Goal: Task Accomplishment & Management: Complete application form

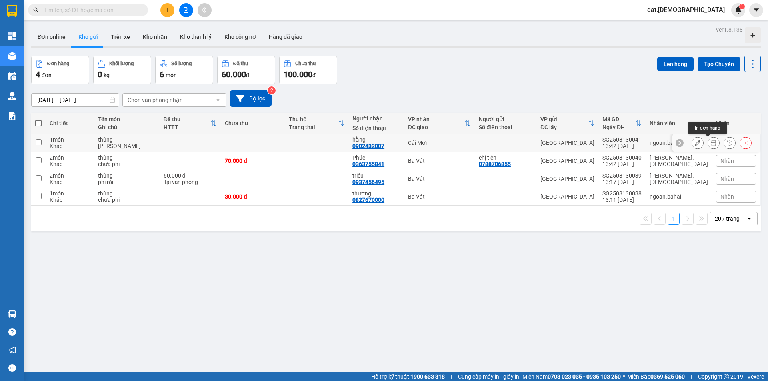
click at [711, 145] on icon at bounding box center [714, 143] width 6 height 6
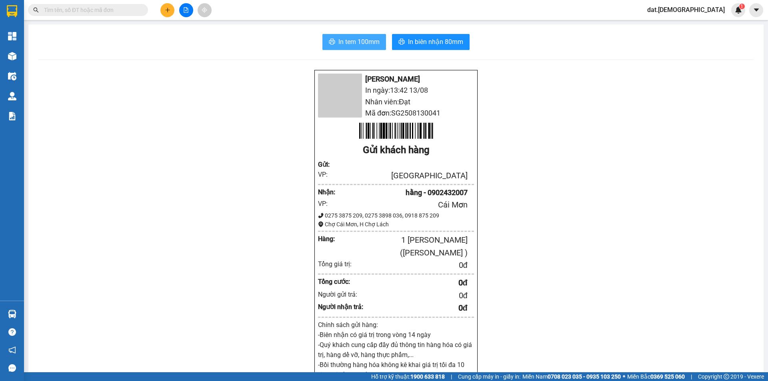
click at [373, 43] on span "In tem 100mm" at bounding box center [358, 42] width 41 height 10
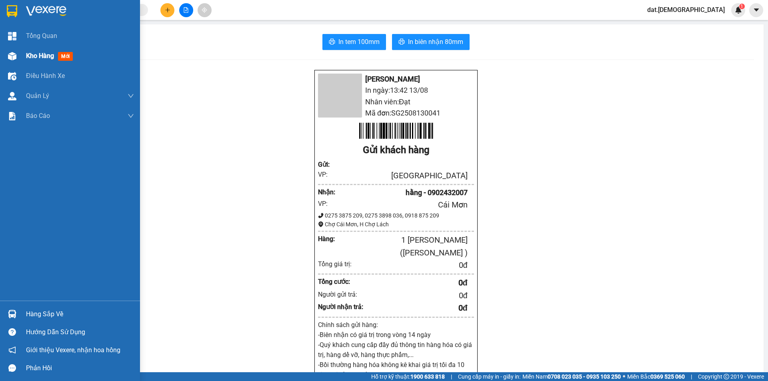
click at [22, 48] on div "Kho hàng mới" at bounding box center [70, 56] width 140 height 20
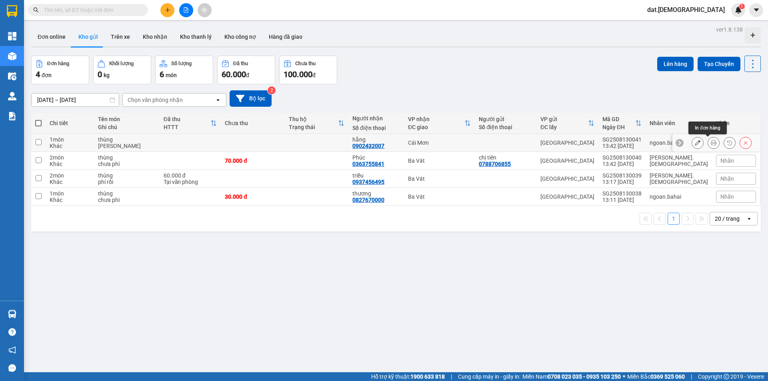
click at [711, 141] on icon at bounding box center [714, 143] width 6 height 6
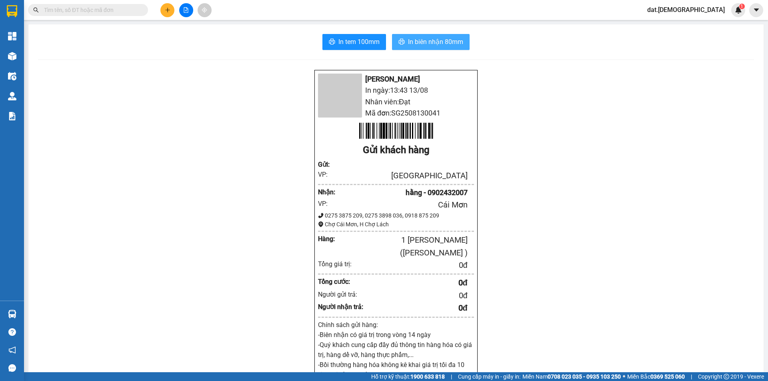
click at [434, 38] on span "In biên nhận 80mm" at bounding box center [435, 42] width 55 height 10
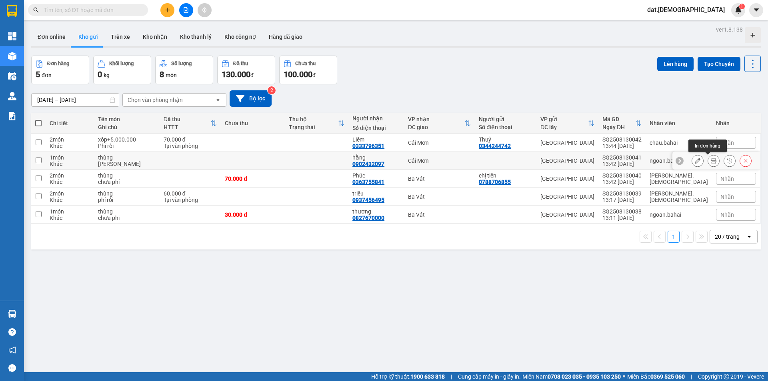
click at [711, 161] on icon at bounding box center [714, 161] width 6 height 6
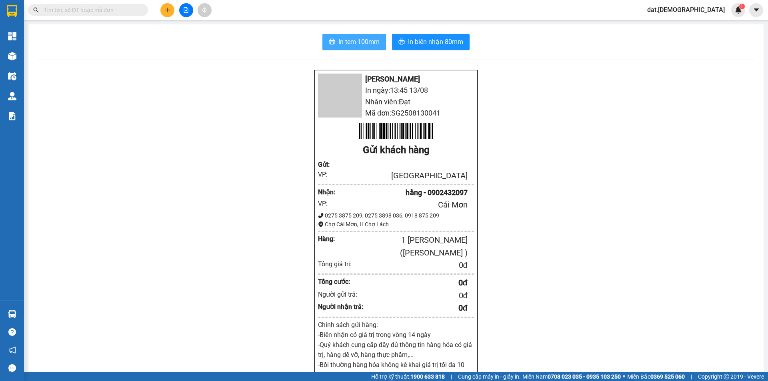
click at [363, 40] on span "In tem 100mm" at bounding box center [358, 42] width 41 height 10
click at [428, 42] on span "In biên nhận 80mm" at bounding box center [435, 42] width 55 height 10
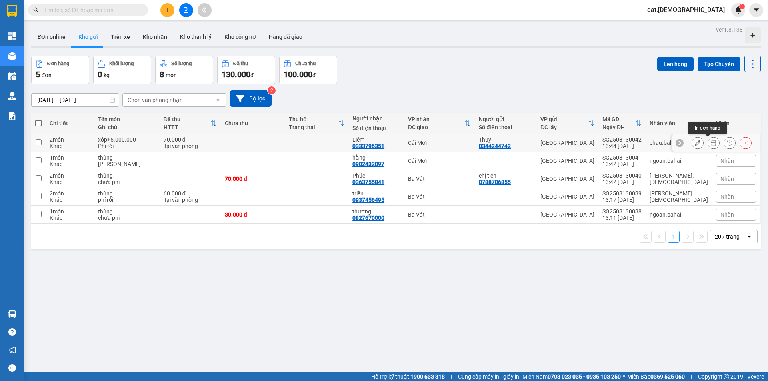
click at [708, 140] on button at bounding box center [713, 143] width 11 height 14
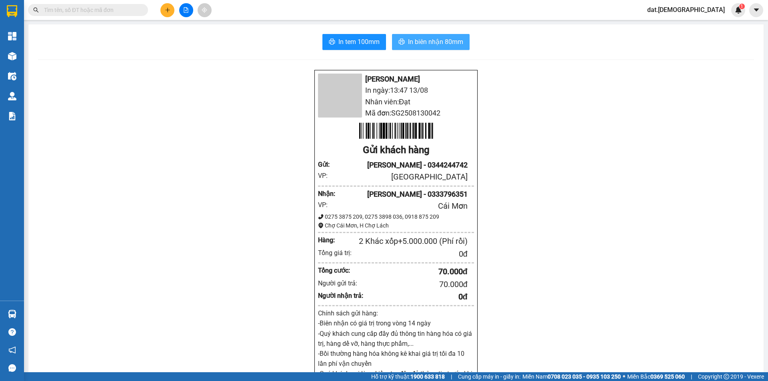
click at [442, 41] on span "In biên nhận 80mm" at bounding box center [435, 42] width 55 height 10
click at [443, 40] on span "In biên nhận 80mm" at bounding box center [435, 42] width 55 height 10
click at [392, 34] on button "In biên nhận 80mm" at bounding box center [431, 42] width 78 height 16
click at [429, 42] on span "In biên nhận 80mm" at bounding box center [435, 42] width 55 height 10
click at [432, 42] on span "In biên nhận 80mm" at bounding box center [435, 42] width 55 height 10
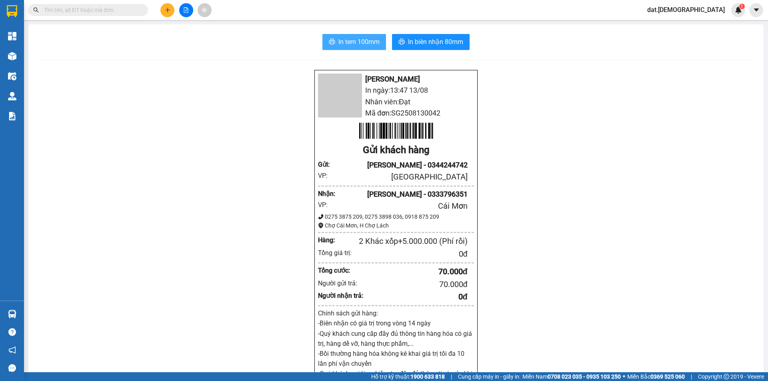
click at [347, 44] on span "In tem 100mm" at bounding box center [358, 42] width 41 height 10
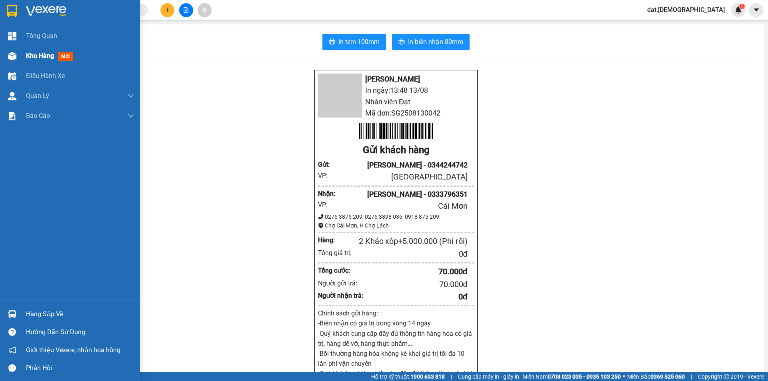
click at [70, 54] on span "mới" at bounding box center [65, 56] width 15 height 9
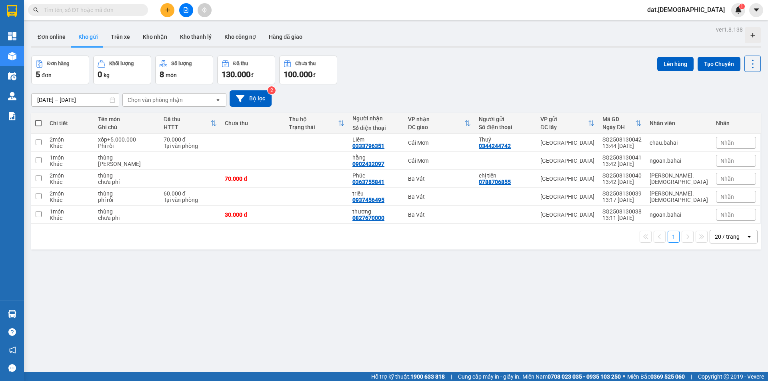
click at [40, 122] on span at bounding box center [38, 123] width 6 height 6
click at [38, 119] on input "checkbox" at bounding box center [38, 119] width 0 height 0
checkbox input "true"
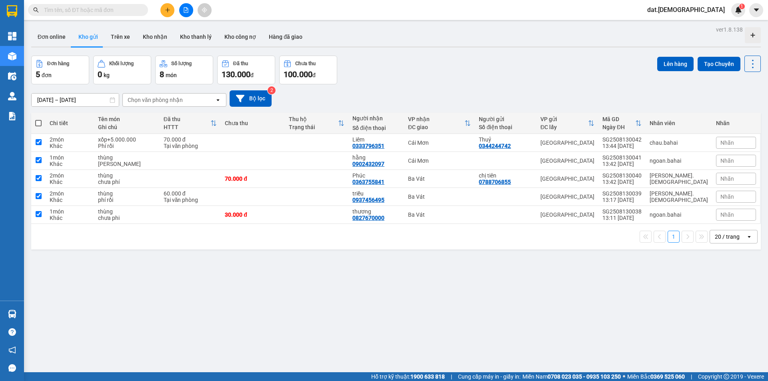
checkbox input "true"
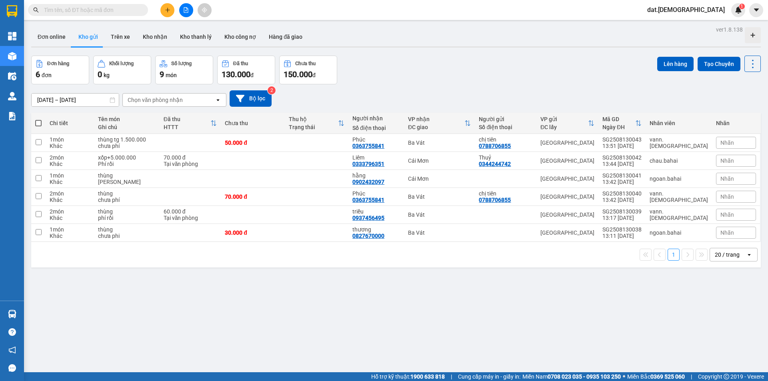
click at [37, 124] on span at bounding box center [38, 123] width 6 height 6
click at [38, 119] on input "checkbox" at bounding box center [38, 119] width 0 height 0
checkbox input "true"
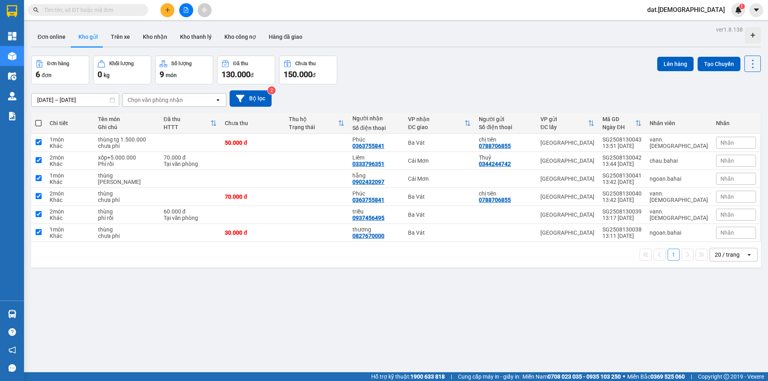
checkbox input "true"
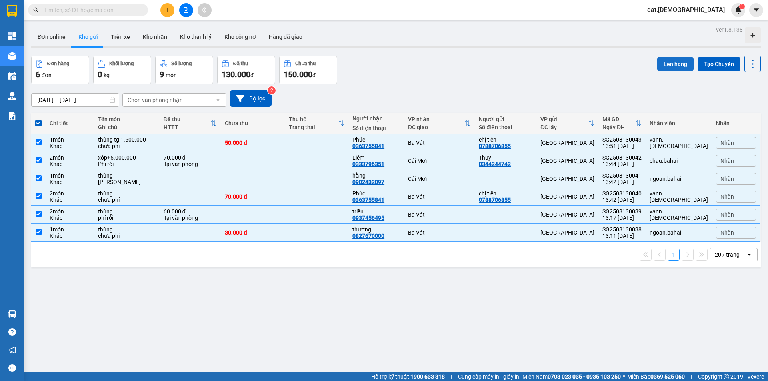
click at [678, 65] on button "Lên hàng" at bounding box center [675, 64] width 36 height 14
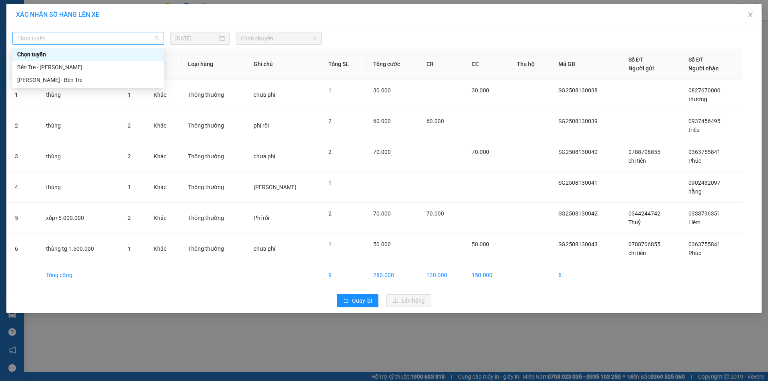
click at [95, 40] on span "Chọn tuyến" at bounding box center [88, 38] width 142 height 12
click at [46, 81] on div "Hồ Chí Minh - Bến Tre" at bounding box center [88, 80] width 142 height 9
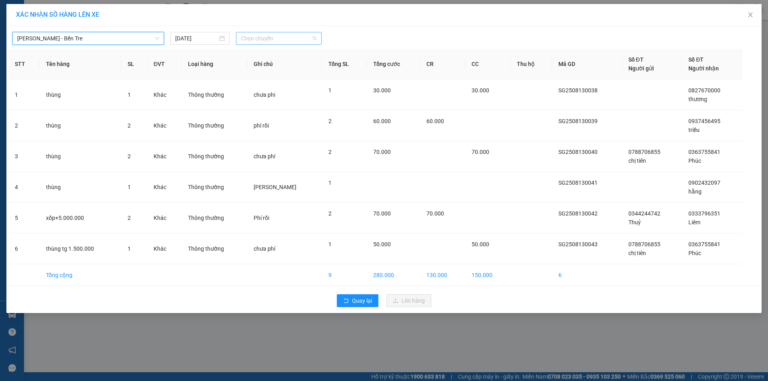
click at [289, 39] on span "Chọn chuyến" at bounding box center [279, 38] width 76 height 12
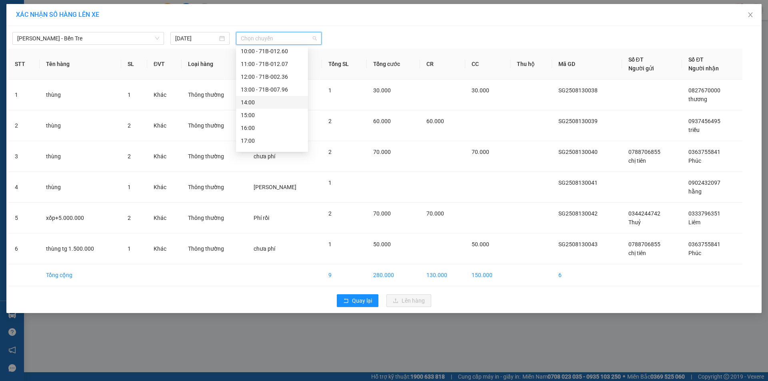
click at [265, 106] on div "14:00" at bounding box center [272, 102] width 62 height 9
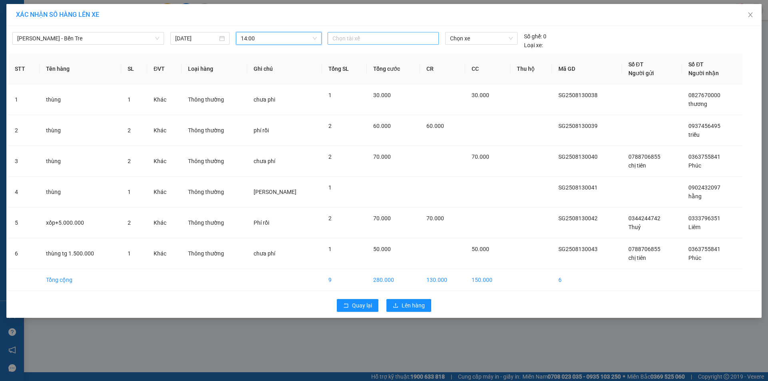
click at [339, 42] on div at bounding box center [383, 39] width 107 height 10
type input "thi"
click at [343, 66] on div "Thiện" at bounding box center [387, 67] width 110 height 9
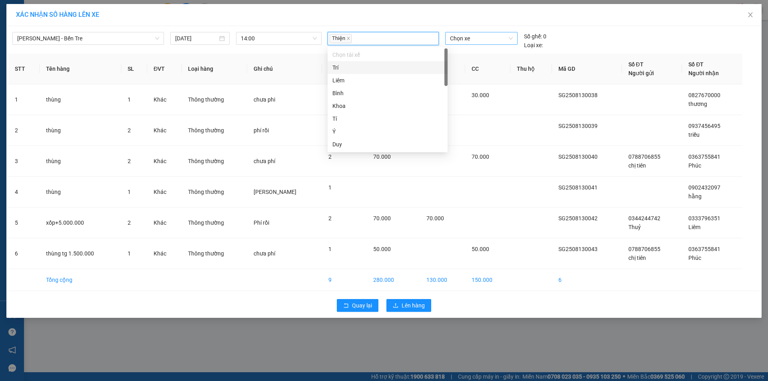
click at [475, 36] on span "Chọn xe" at bounding box center [481, 38] width 62 height 12
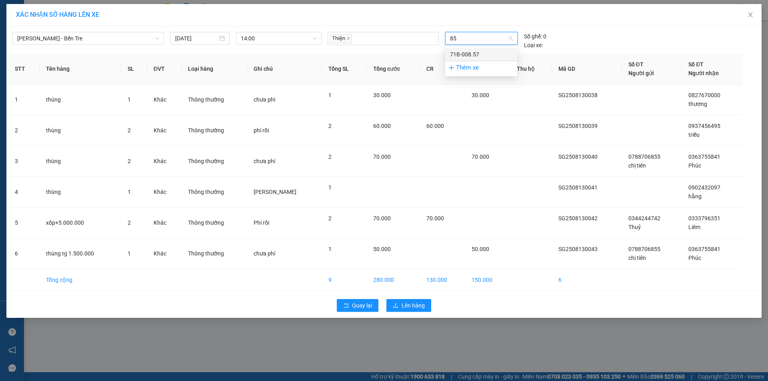
type input "857"
click at [469, 53] on div "71B-008.57" at bounding box center [481, 54] width 62 height 9
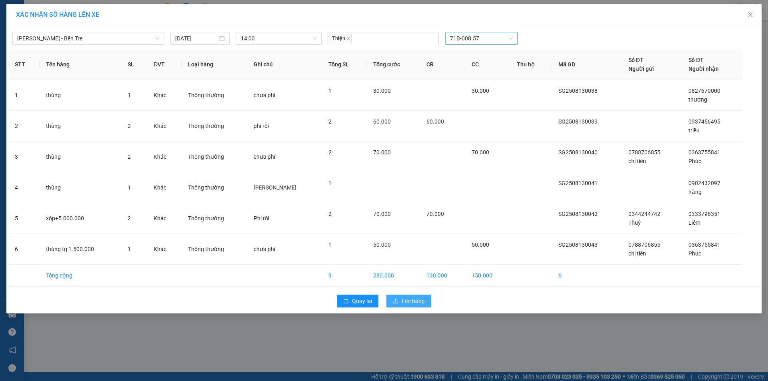
click at [409, 295] on button "Lên hàng" at bounding box center [409, 301] width 45 height 13
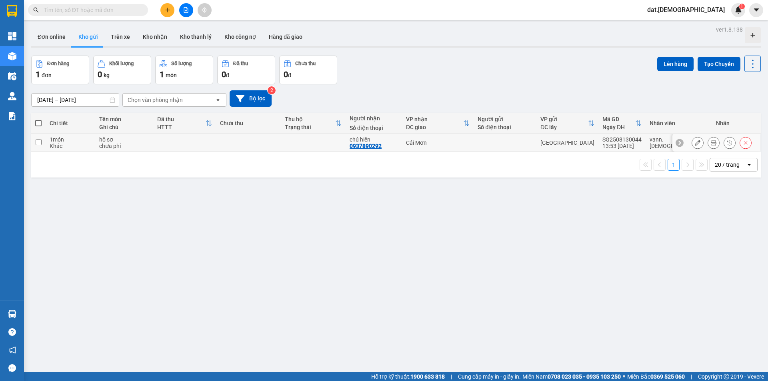
click at [346, 138] on td at bounding box center [313, 143] width 65 height 18
checkbox input "true"
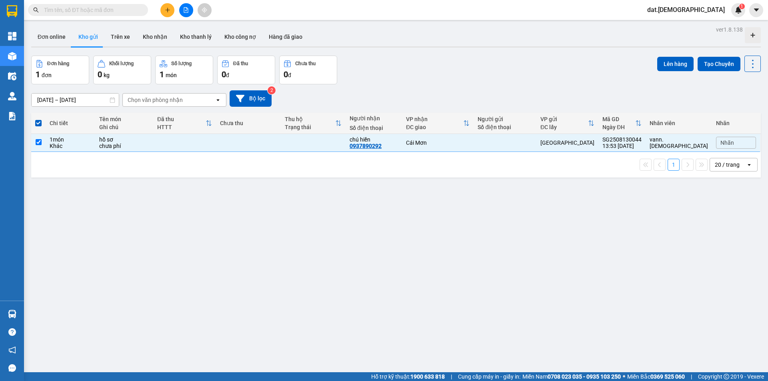
click at [669, 56] on div "Lên hàng Tạo Chuyến" at bounding box center [709, 64] width 104 height 16
click at [667, 61] on button "Lên hàng" at bounding box center [675, 64] width 36 height 14
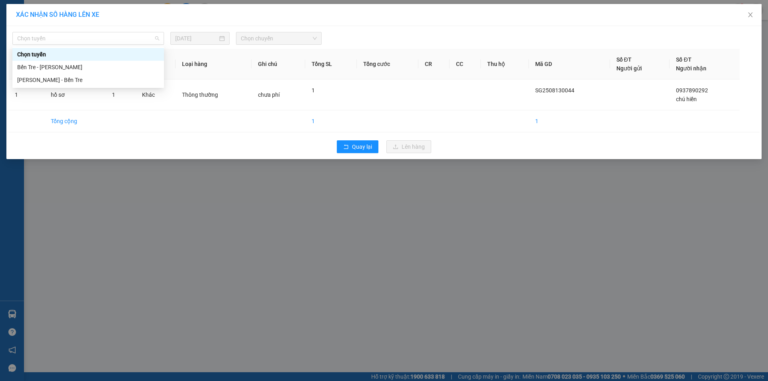
drag, startPoint x: 128, startPoint y: 41, endPoint x: 116, endPoint y: 52, distance: 15.9
click at [127, 41] on span "Chọn tuyến" at bounding box center [88, 38] width 142 height 12
click at [85, 80] on div "Hồ Chí Minh - Bến Tre" at bounding box center [88, 80] width 142 height 9
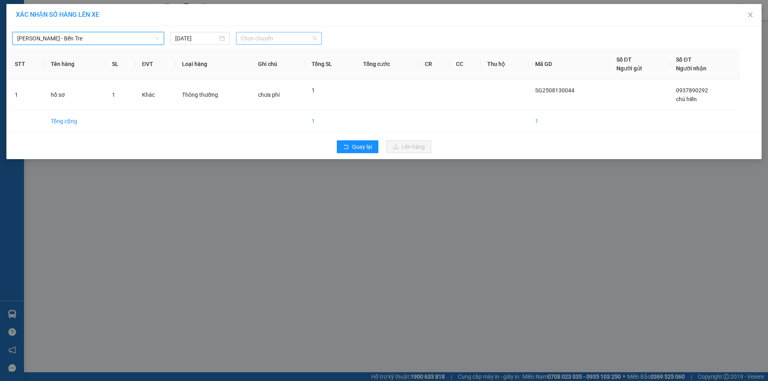
click at [304, 38] on span "Chọn chuyến" at bounding box center [279, 38] width 76 height 12
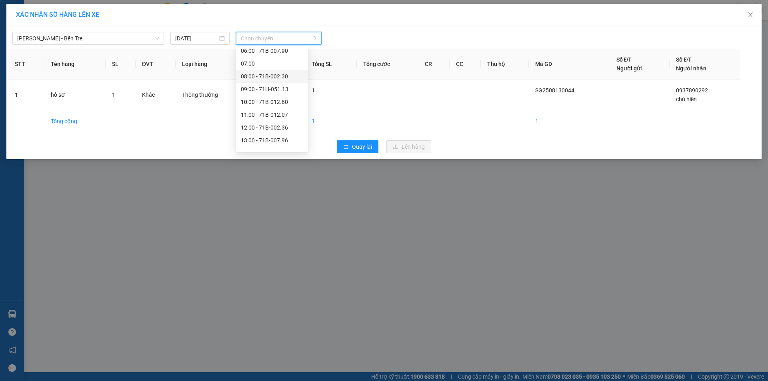
scroll to position [40, 0]
click at [274, 140] on div "14:00 - 71B-008.57" at bounding box center [272, 142] width 62 height 9
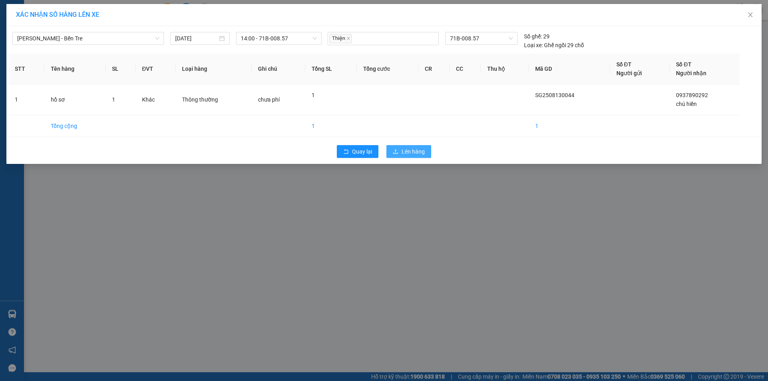
click at [403, 152] on span "Lên hàng" at bounding box center [413, 151] width 23 height 9
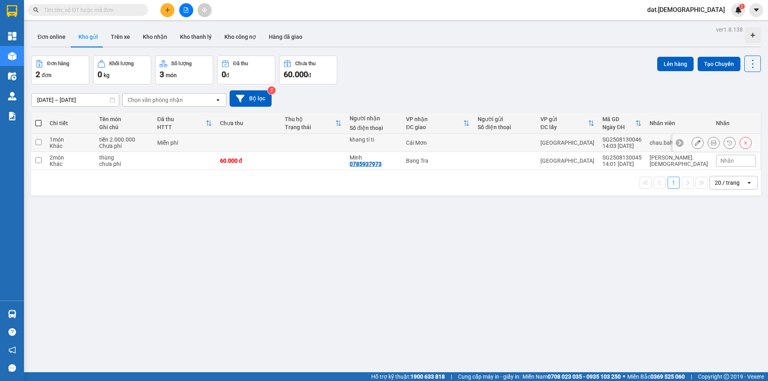
click at [711, 140] on icon at bounding box center [714, 143] width 6 height 6
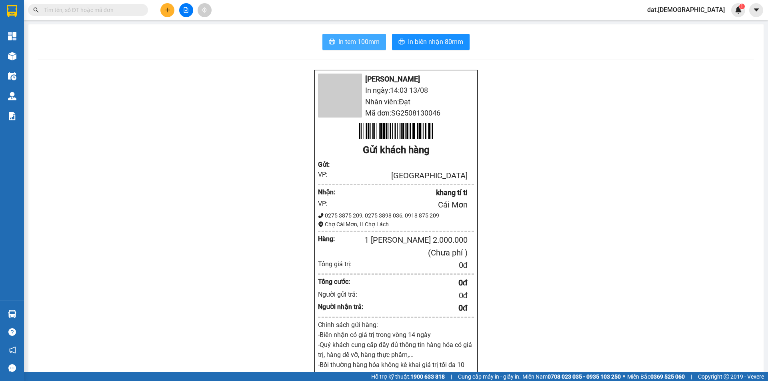
click at [349, 39] on span "In tem 100mm" at bounding box center [358, 42] width 41 height 10
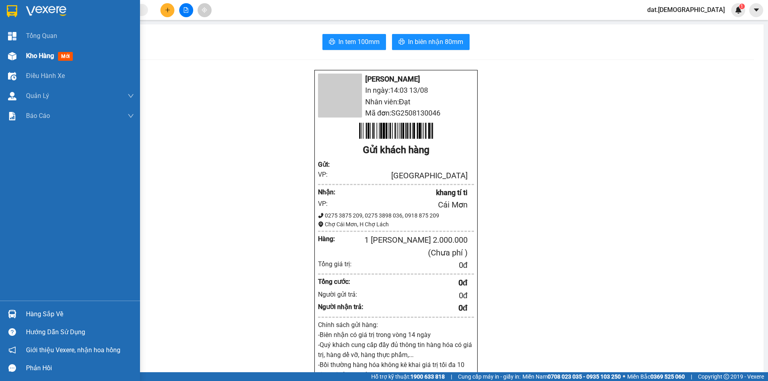
click at [62, 53] on span "mới" at bounding box center [65, 56] width 15 height 9
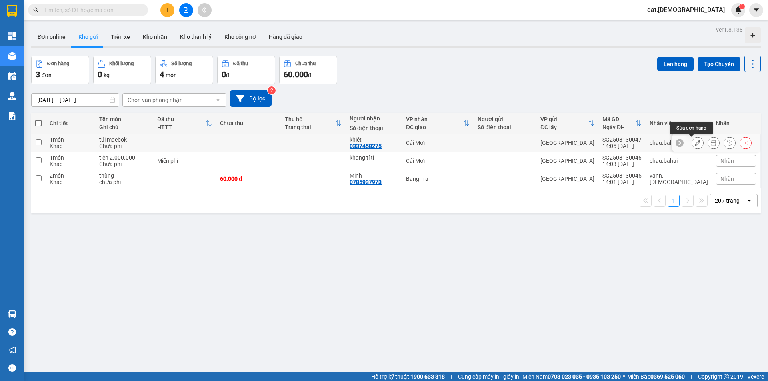
click at [695, 143] on icon at bounding box center [698, 143] width 6 height 6
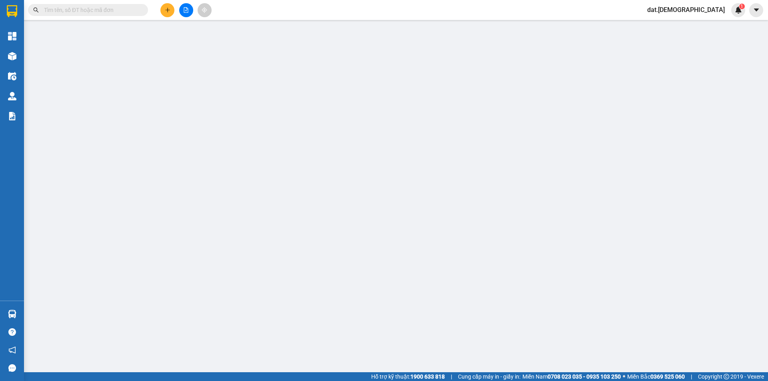
type input "0337458275"
type input "khiết"
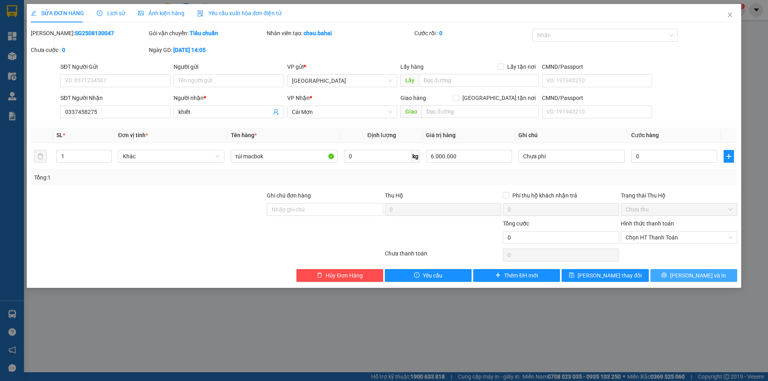
click at [694, 275] on span "[PERSON_NAME] và In" at bounding box center [698, 275] width 56 height 9
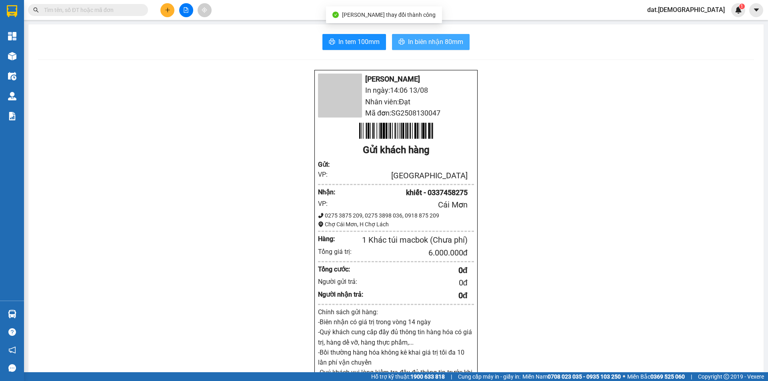
click at [419, 37] on span "In biên nhận 80mm" at bounding box center [435, 42] width 55 height 10
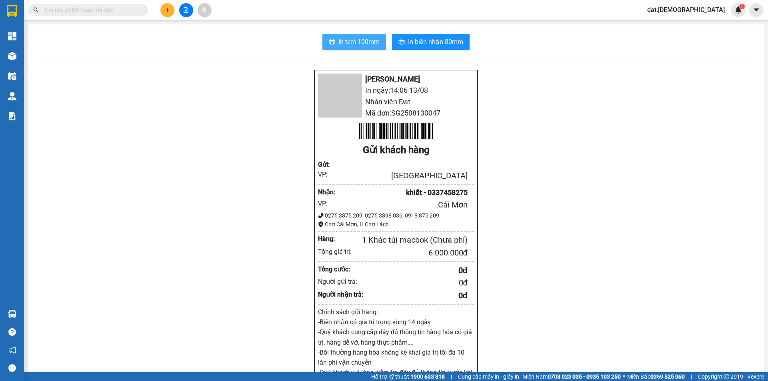
click at [346, 43] on span "In tem 100mm" at bounding box center [358, 42] width 41 height 10
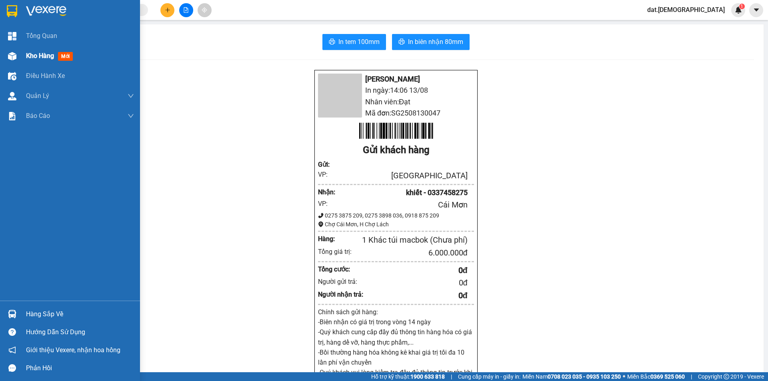
click at [65, 54] on span "mới" at bounding box center [65, 56] width 15 height 9
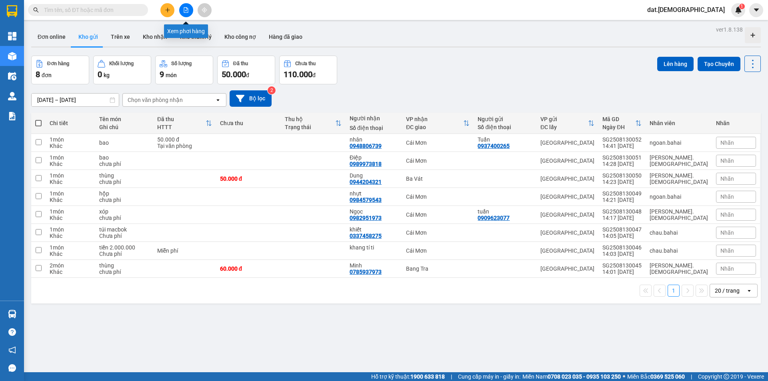
click at [185, 8] on icon "file-add" at bounding box center [186, 10] width 6 height 6
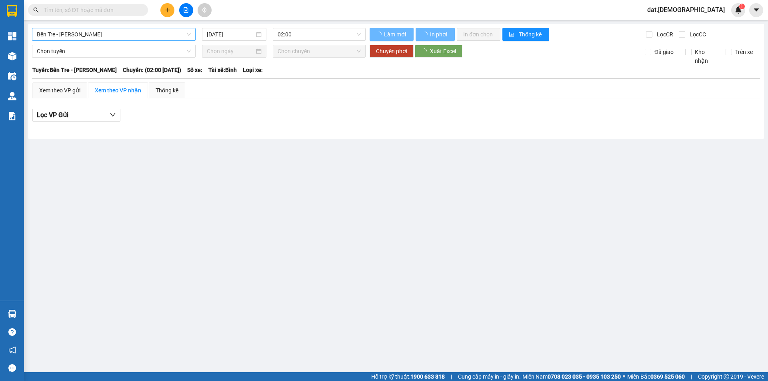
click at [144, 34] on span "Bến Tre - [PERSON_NAME]" at bounding box center [114, 34] width 154 height 12
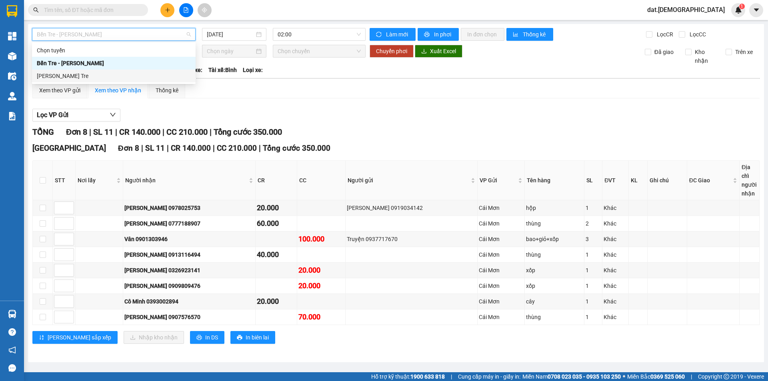
click at [86, 74] on div "[PERSON_NAME] Tre" at bounding box center [114, 76] width 154 height 9
type input "[DATE]"
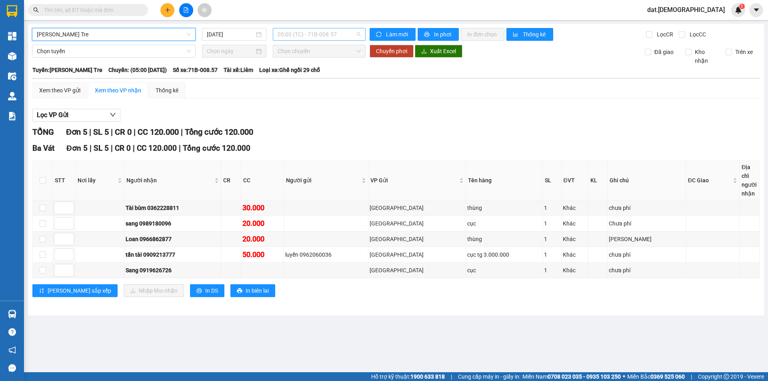
click at [346, 33] on span "05:00 (TC) - 71B-008.57" at bounding box center [319, 34] width 83 height 12
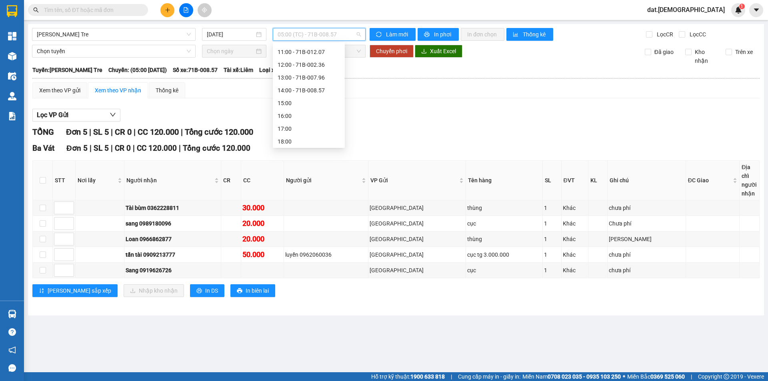
scroll to position [90, 0]
click at [317, 47] on div "11:00 - 71B-012.07" at bounding box center [309, 50] width 62 height 9
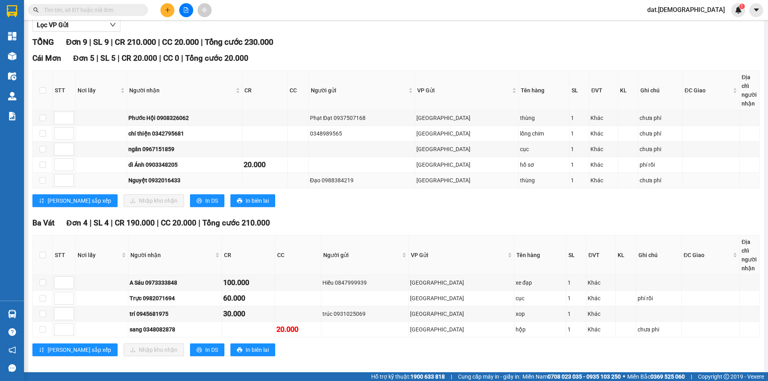
scroll to position [96, 0]
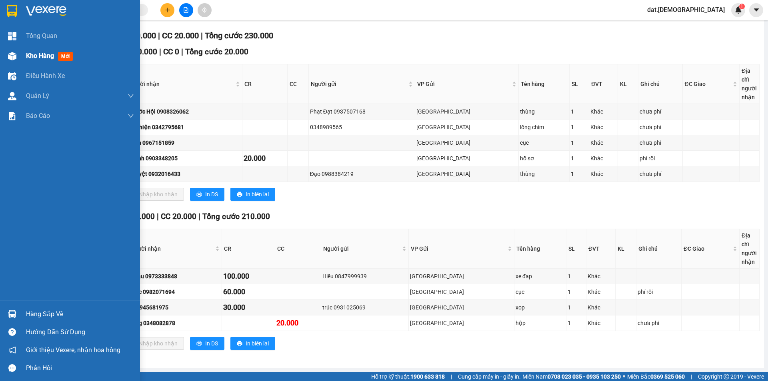
click at [69, 56] on span "mới" at bounding box center [65, 56] width 15 height 9
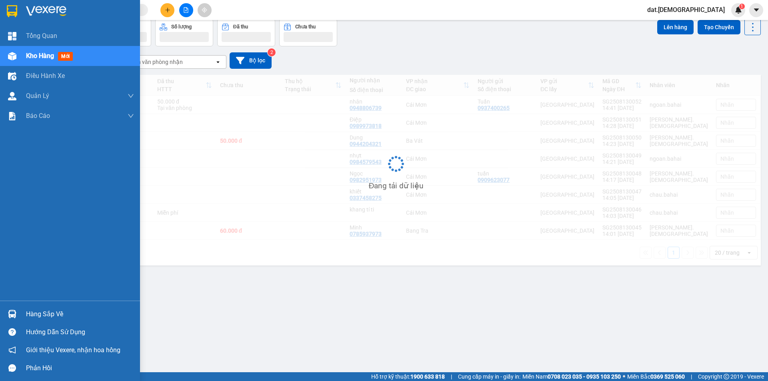
scroll to position [37, 0]
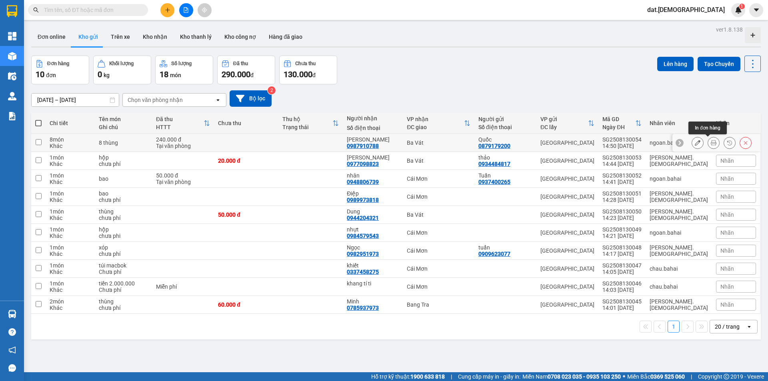
click at [711, 142] on icon at bounding box center [714, 143] width 6 height 6
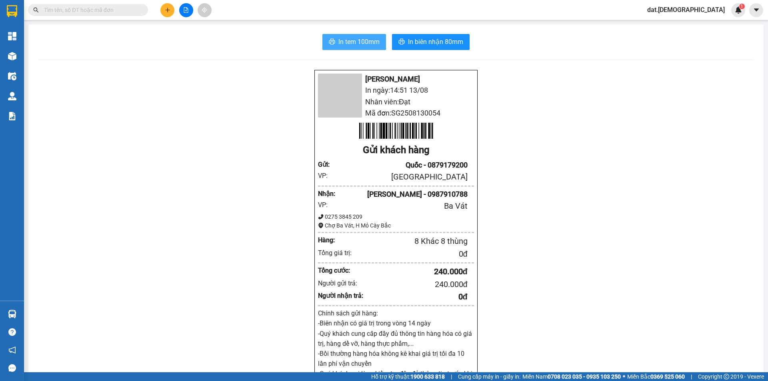
drag, startPoint x: 332, startPoint y: 45, endPoint x: 375, endPoint y: 83, distance: 57.5
click at [333, 44] on button "In tem 100mm" at bounding box center [354, 42] width 64 height 16
click at [335, 37] on button "In tem 100mm" at bounding box center [354, 42] width 64 height 16
click at [354, 46] on span "In tem 100mm" at bounding box center [358, 42] width 41 height 10
click at [426, 43] on span "In biên nhận 80mm" at bounding box center [435, 42] width 55 height 10
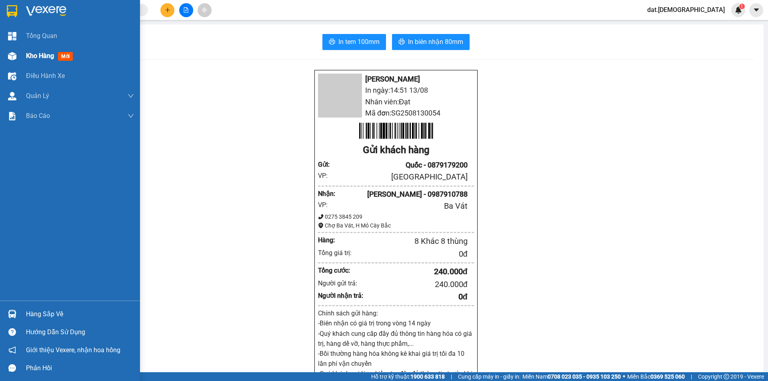
click at [64, 58] on span "mới" at bounding box center [65, 56] width 15 height 9
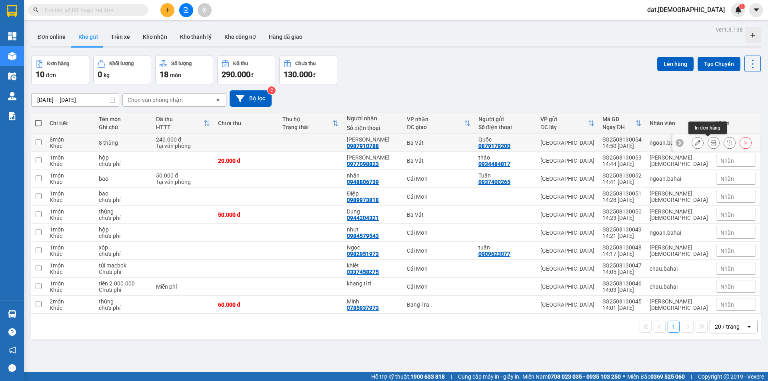
click at [711, 140] on icon at bounding box center [714, 143] width 6 height 6
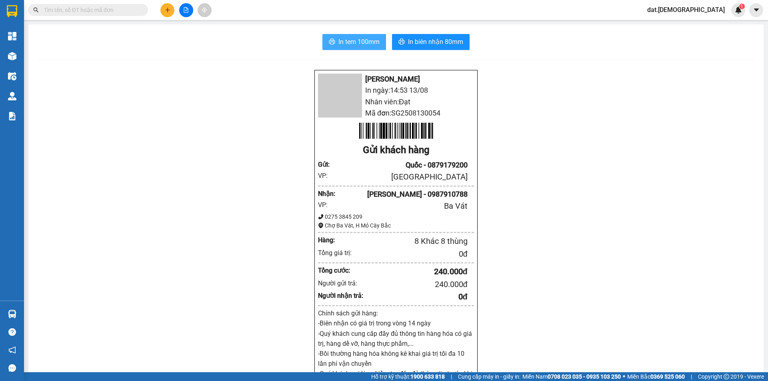
click at [358, 36] on button "In tem 100mm" at bounding box center [354, 42] width 64 height 16
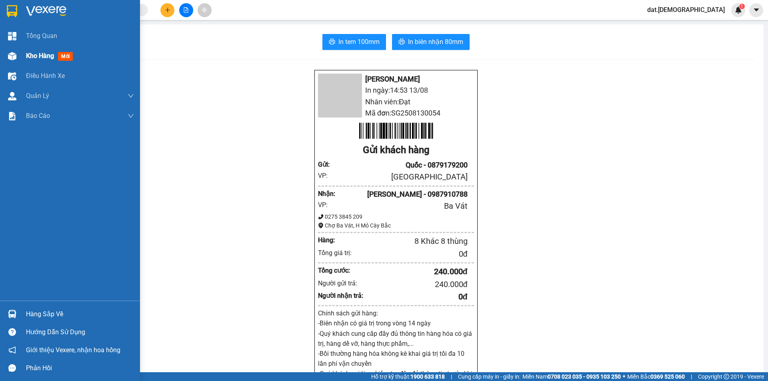
click at [60, 56] on span "mới" at bounding box center [65, 56] width 15 height 9
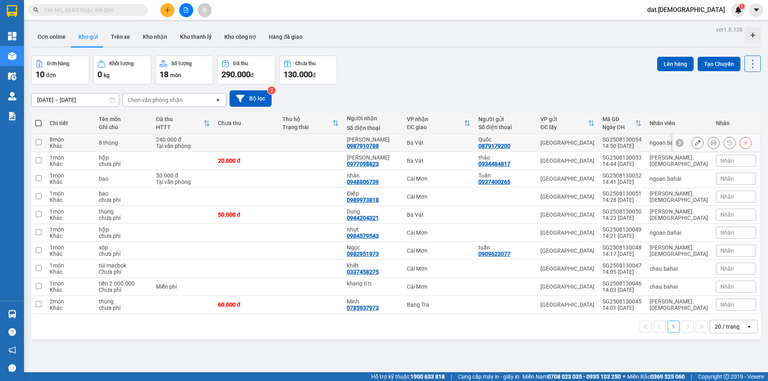
click at [73, 140] on div "8 món" at bounding box center [70, 139] width 41 height 6
checkbox input "true"
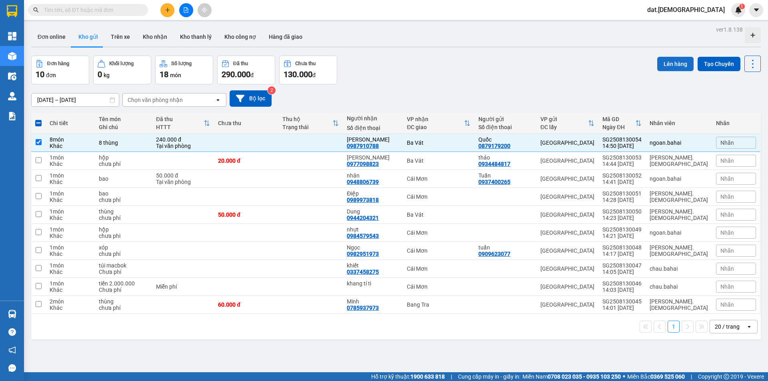
click at [659, 65] on button "Lên hàng" at bounding box center [675, 64] width 36 height 14
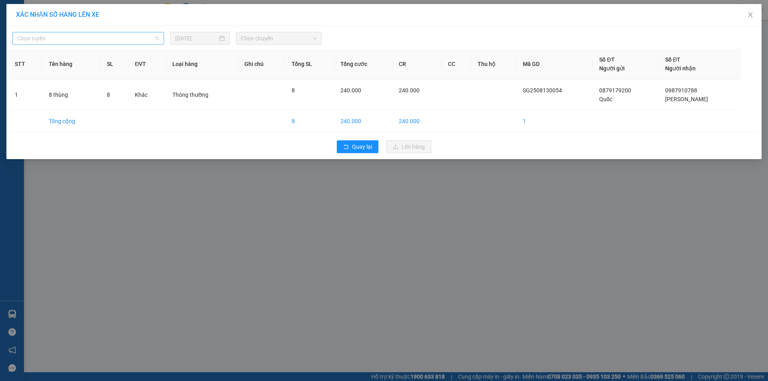
click at [95, 35] on span "Chọn tuyến" at bounding box center [88, 38] width 142 height 12
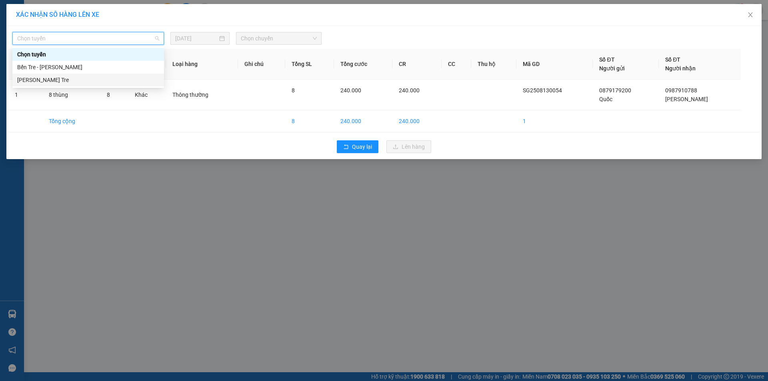
click at [70, 78] on div "[PERSON_NAME] - Bến Tre" at bounding box center [88, 80] width 142 height 9
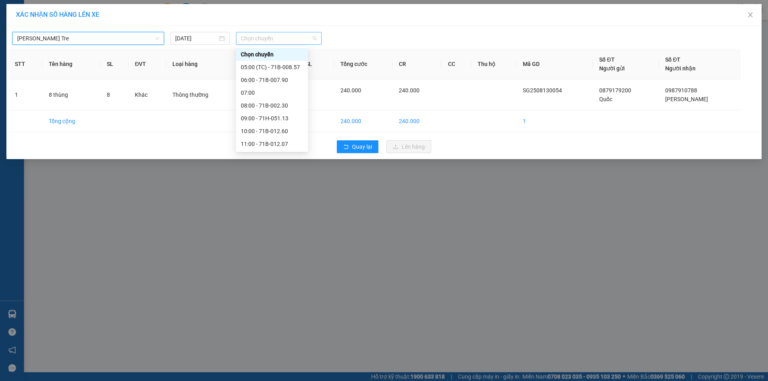
click at [296, 39] on span "Chọn chuyến" at bounding box center [279, 38] width 76 height 12
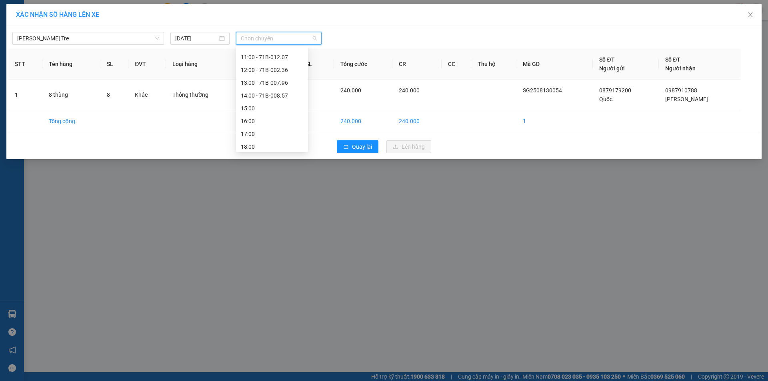
scroll to position [90, 0]
click at [264, 106] on div "15:00" at bounding box center [272, 105] width 62 height 9
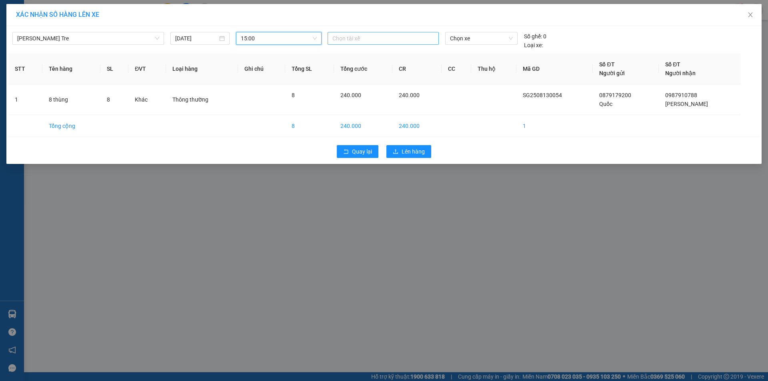
click at [364, 37] on div at bounding box center [383, 39] width 107 height 10
type input "hien"
click at [360, 54] on div "Hiến" at bounding box center [387, 54] width 110 height 9
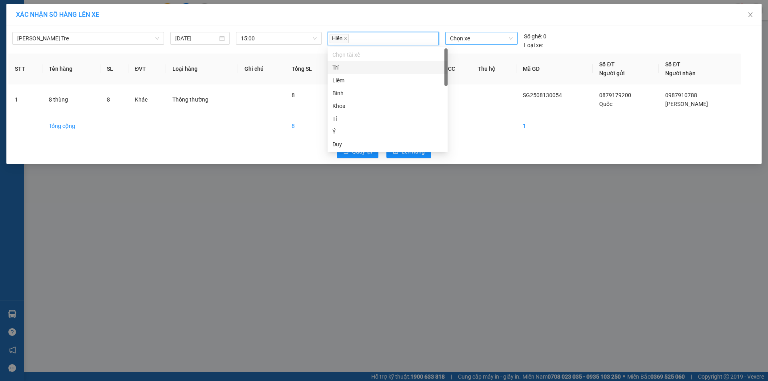
click at [467, 40] on span "Chọn xe" at bounding box center [481, 38] width 62 height 12
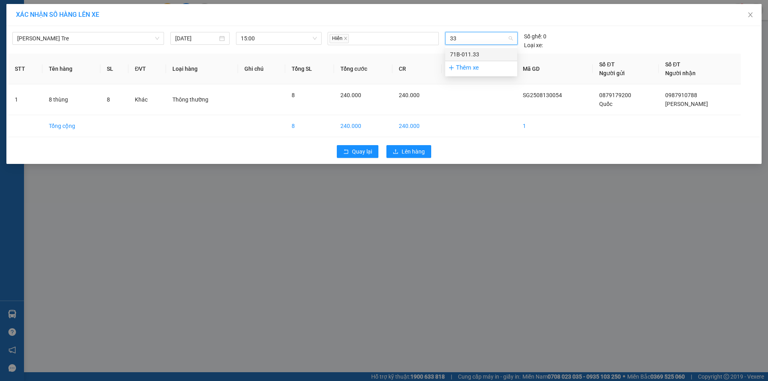
type input "3"
type input "377"
click at [471, 54] on div "71B-003.77" at bounding box center [481, 54] width 62 height 9
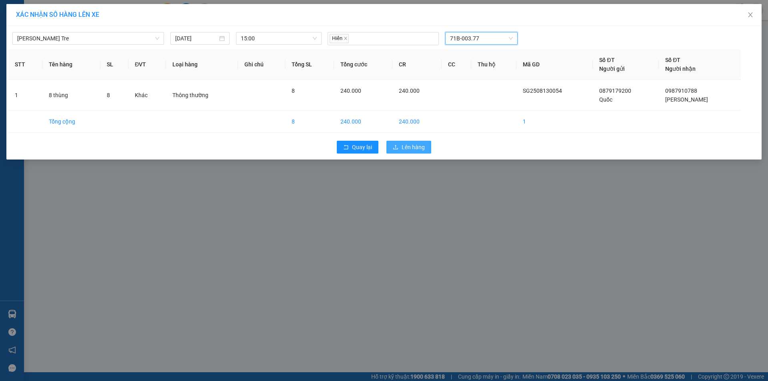
click at [411, 146] on span "Lên hàng" at bounding box center [413, 147] width 23 height 9
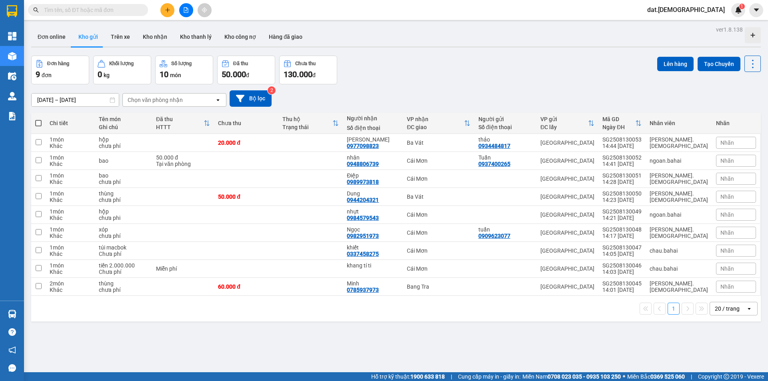
click at [40, 123] on span at bounding box center [38, 123] width 6 height 6
click at [38, 119] on input "checkbox" at bounding box center [38, 119] width 0 height 0
checkbox input "true"
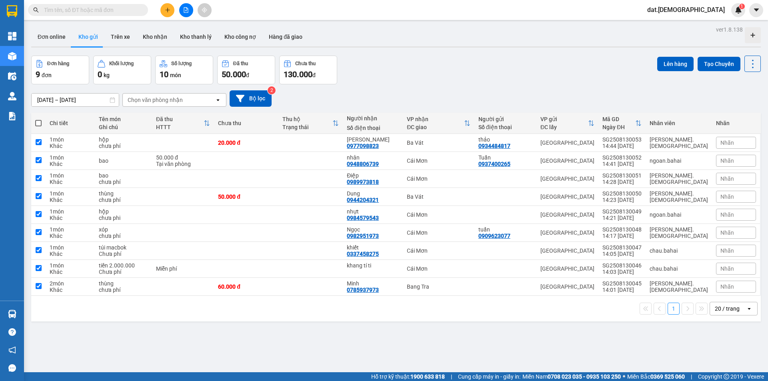
checkbox input "true"
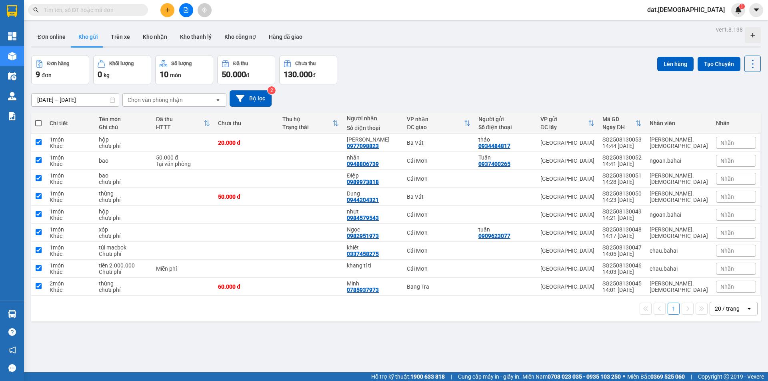
checkbox input "true"
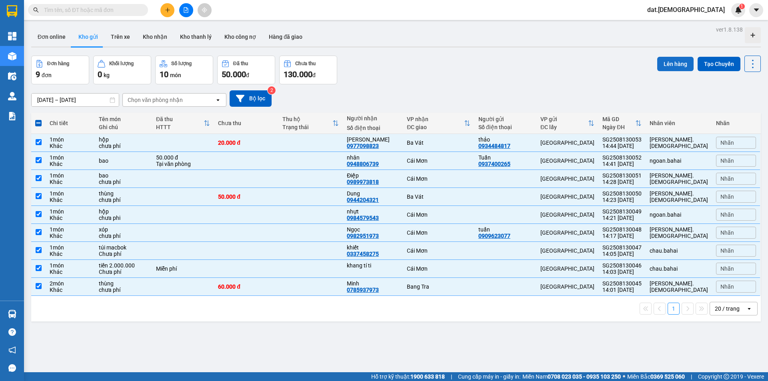
click at [673, 64] on button "Lên hàng" at bounding box center [675, 64] width 36 height 14
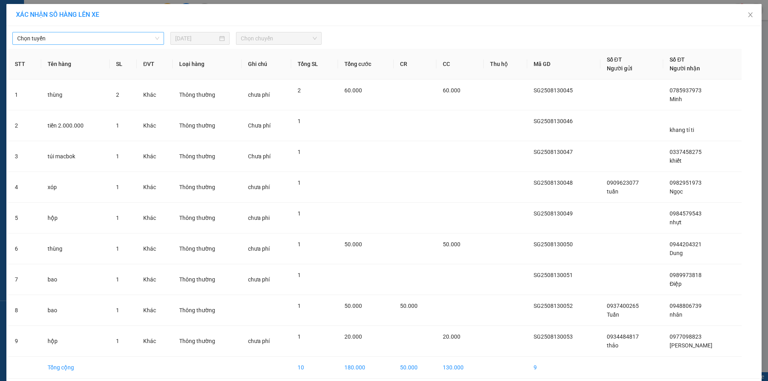
click at [113, 39] on span "Chọn tuyến" at bounding box center [88, 38] width 142 height 12
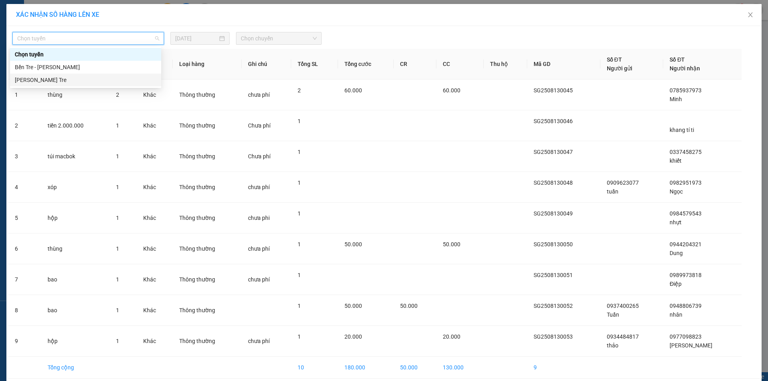
click at [72, 81] on div "Hồ Chí Minh - Bến Tre" at bounding box center [86, 80] width 142 height 9
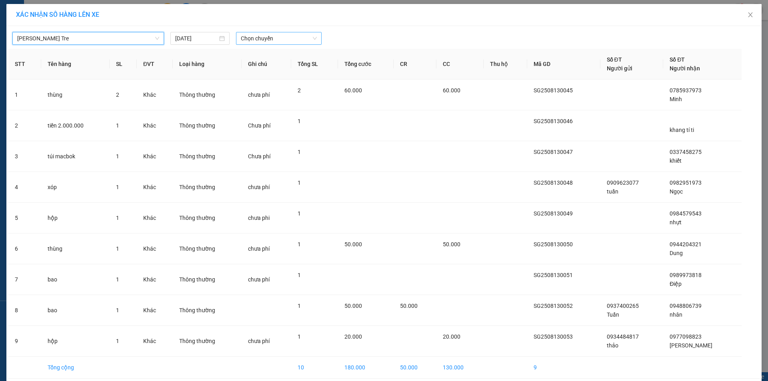
click at [277, 36] on span "Chọn chuyến" at bounding box center [279, 38] width 76 height 12
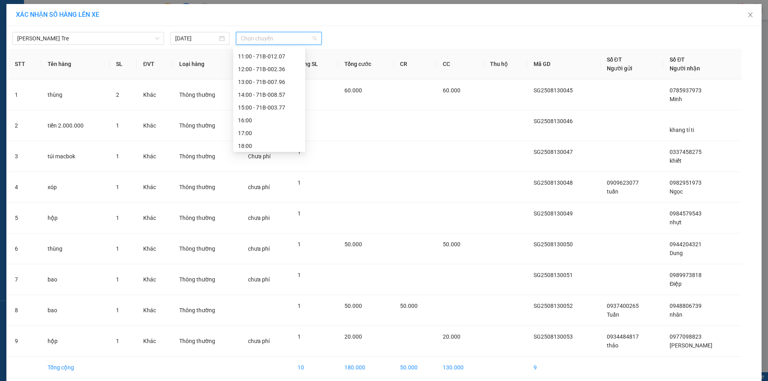
scroll to position [90, 0]
click at [267, 106] on div "15:00 - 71B-003.77" at bounding box center [269, 105] width 62 height 9
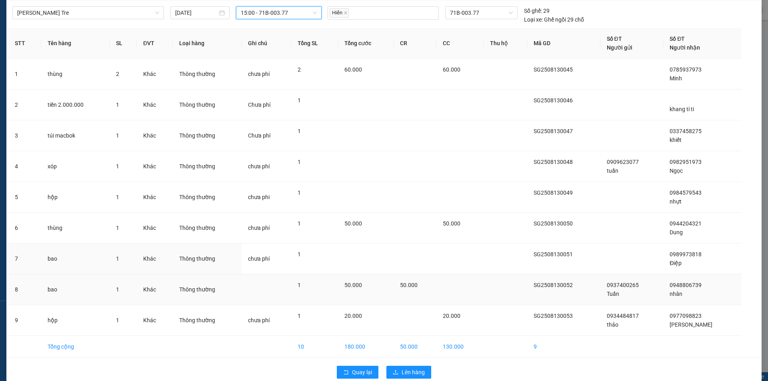
scroll to position [39, 0]
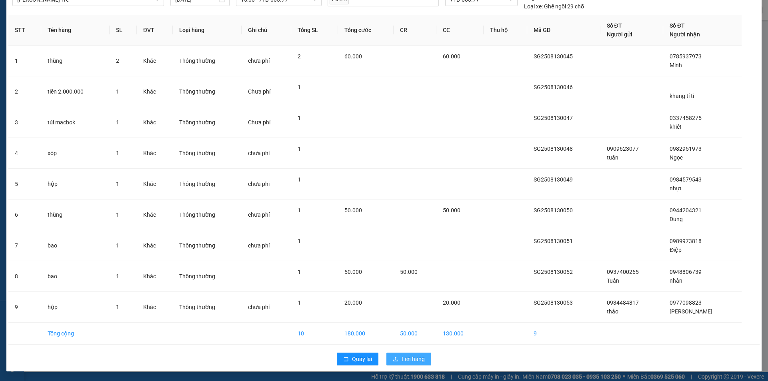
click at [416, 358] on span "Lên hàng" at bounding box center [413, 359] width 23 height 9
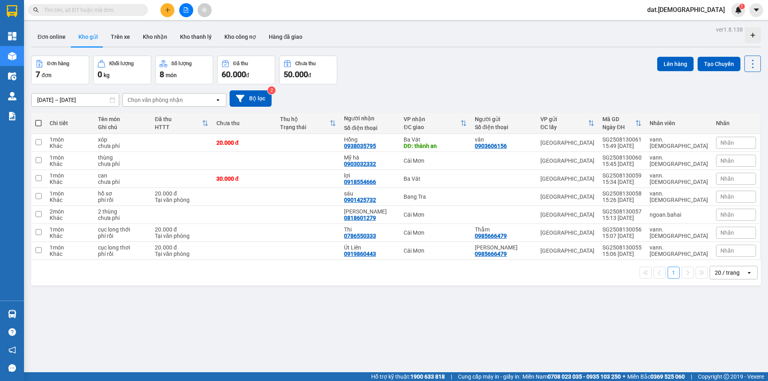
click at [37, 124] on span at bounding box center [38, 123] width 6 height 6
click at [38, 119] on input "checkbox" at bounding box center [38, 119] width 0 height 0
checkbox input "true"
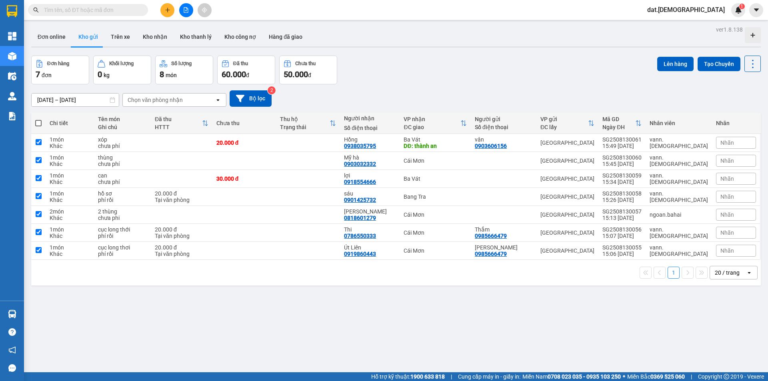
checkbox input "true"
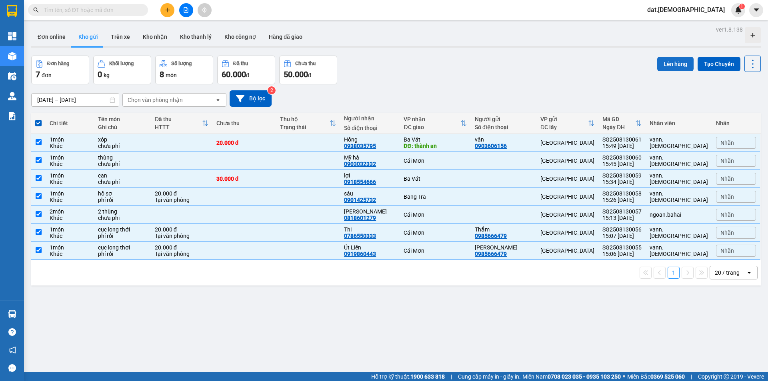
click at [669, 64] on button "Lên hàng" at bounding box center [675, 64] width 36 height 14
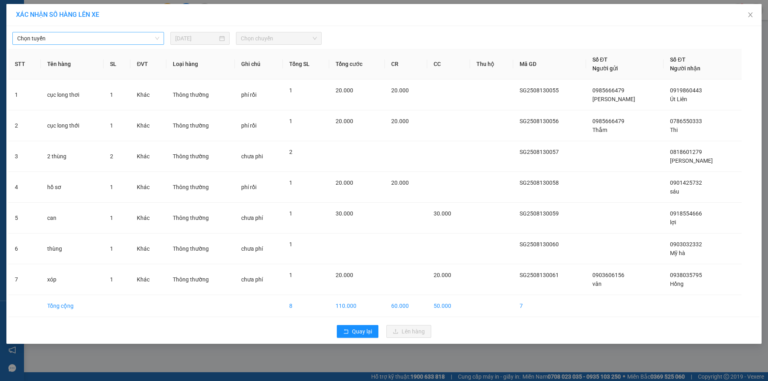
click at [75, 37] on span "Chọn tuyến" at bounding box center [88, 38] width 142 height 12
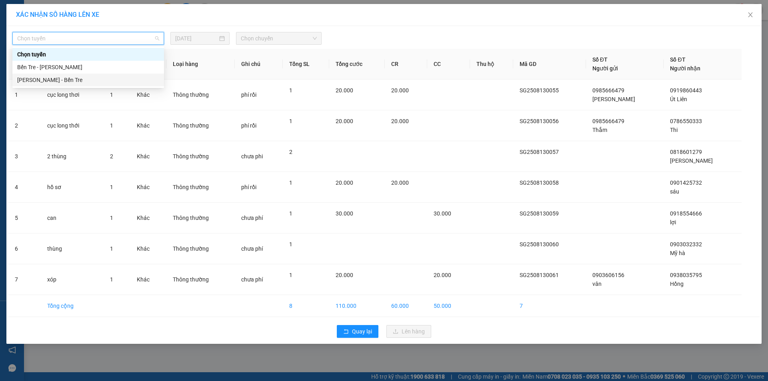
click at [68, 77] on div "Hồ Chí Minh - Bến Tre" at bounding box center [88, 80] width 142 height 9
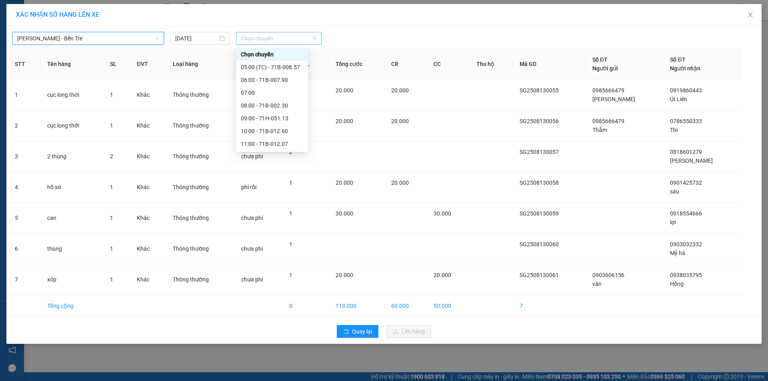
click at [296, 40] on span "Chọn chuyến" at bounding box center [279, 38] width 76 height 12
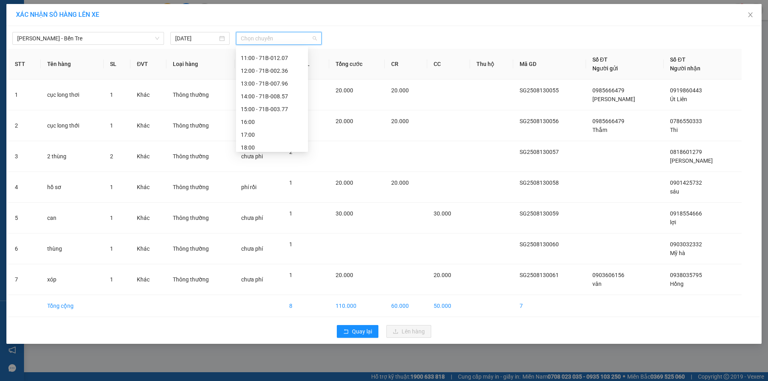
scroll to position [90, 0]
click at [264, 118] on div "16:00" at bounding box center [272, 118] width 62 height 9
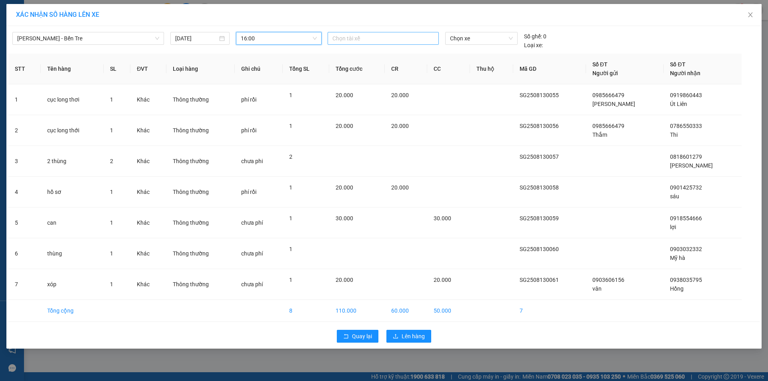
click at [340, 34] on div at bounding box center [383, 39] width 107 height 10
click at [344, 67] on div "Trí" at bounding box center [387, 67] width 110 height 9
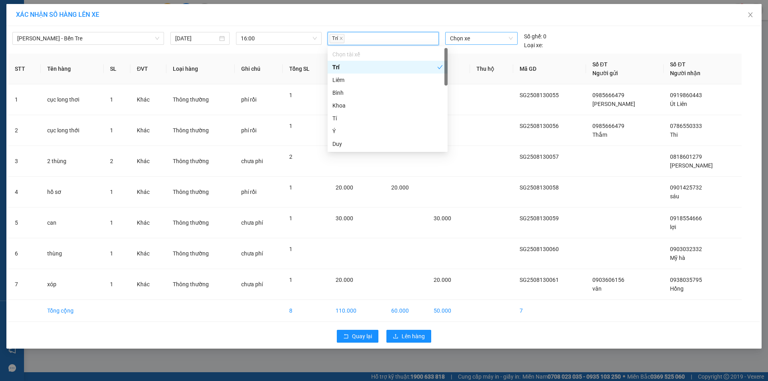
click at [467, 38] on span "Chọn xe" at bounding box center [481, 38] width 62 height 12
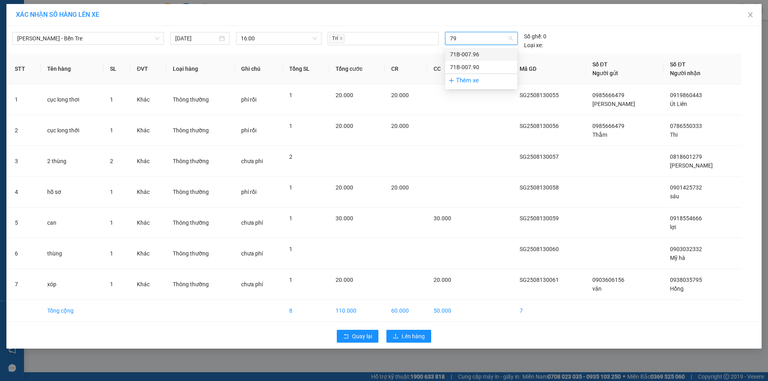
type input "790"
click at [467, 55] on div "71B-007.90" at bounding box center [481, 54] width 62 height 9
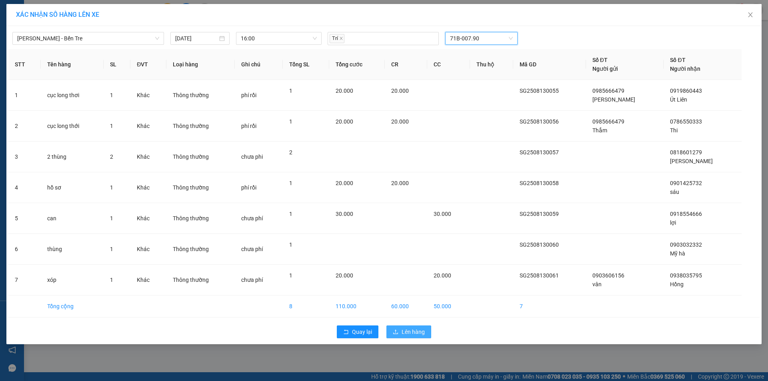
click at [422, 328] on span "Lên hàng" at bounding box center [413, 332] width 23 height 9
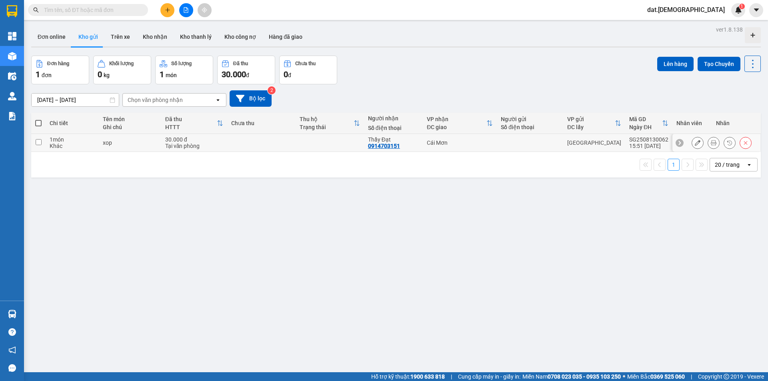
click at [282, 140] on td at bounding box center [261, 143] width 68 height 18
checkbox input "true"
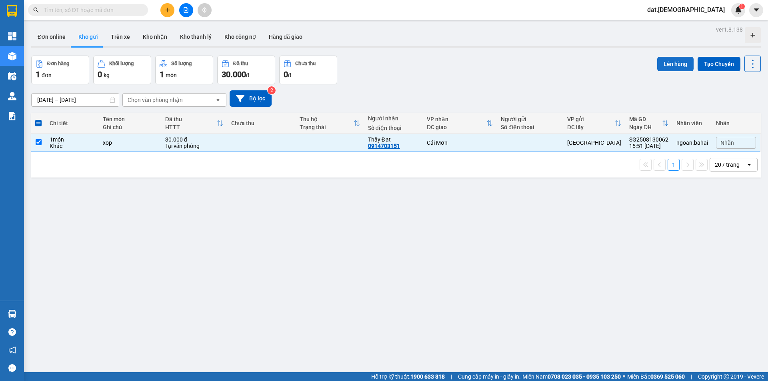
click at [670, 66] on button "Lên hàng" at bounding box center [675, 64] width 36 height 14
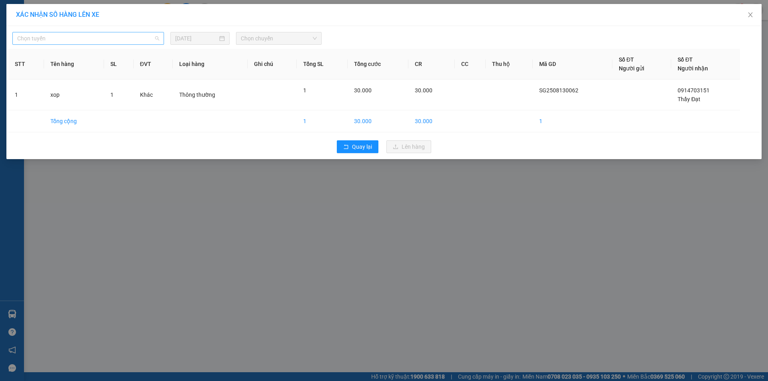
click at [133, 36] on span "Chọn tuyến" at bounding box center [88, 38] width 142 height 12
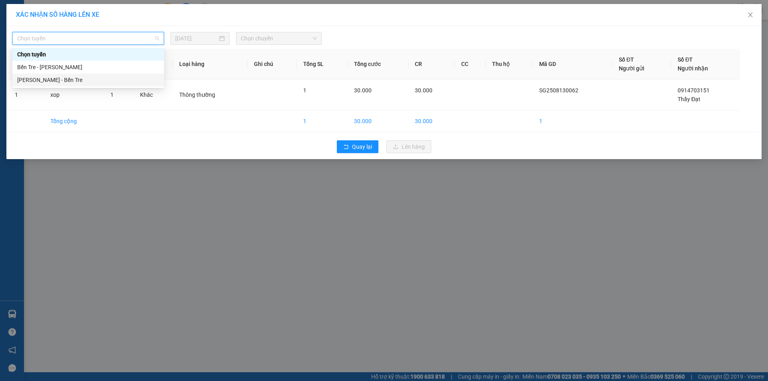
click at [84, 84] on div "Hồ Chí Minh - Bến Tre" at bounding box center [88, 80] width 142 height 9
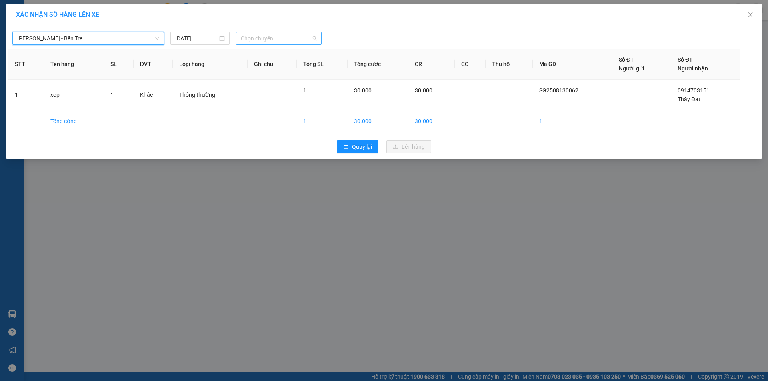
click at [291, 41] on span "Chọn chuyến" at bounding box center [279, 38] width 76 height 12
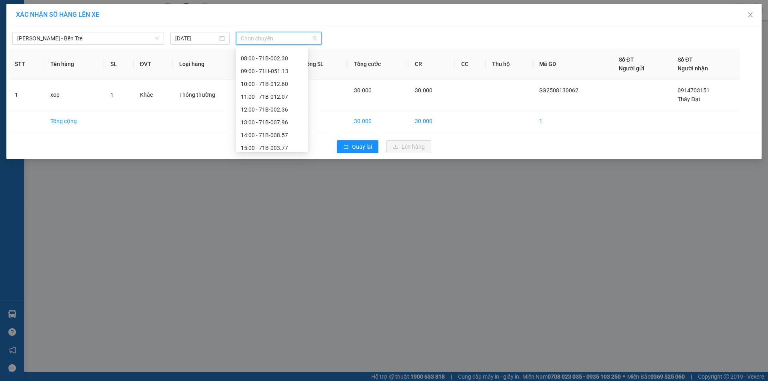
scroll to position [90, 0]
click at [279, 119] on div "16:00 - 71B-007.90" at bounding box center [272, 118] width 62 height 9
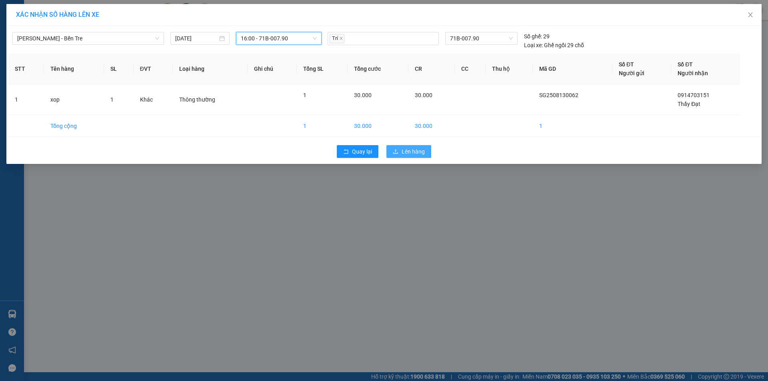
click at [412, 152] on span "Lên hàng" at bounding box center [413, 151] width 23 height 9
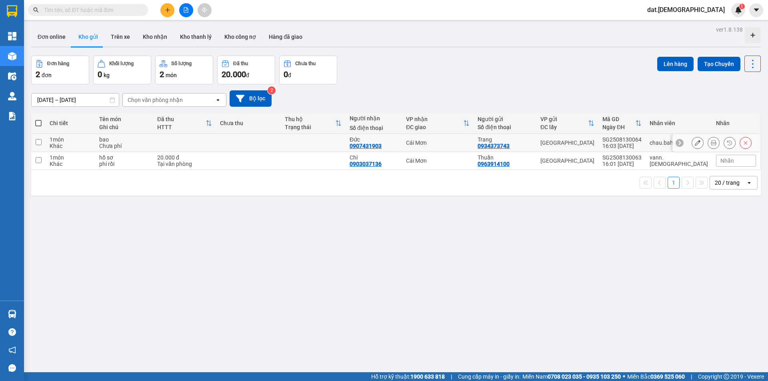
click at [724, 143] on button at bounding box center [729, 143] width 11 height 14
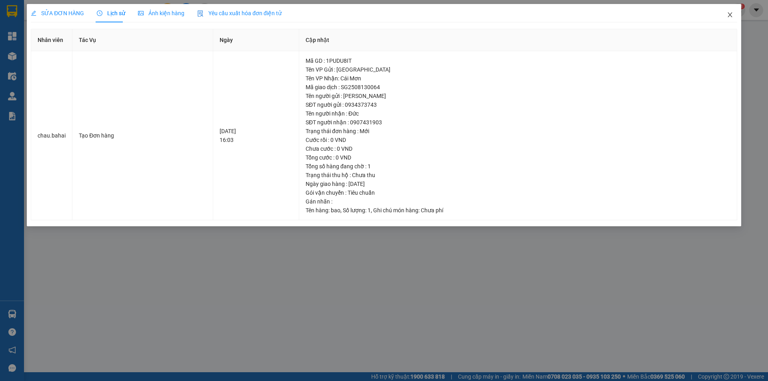
click at [727, 12] on icon "close" at bounding box center [730, 15] width 6 height 6
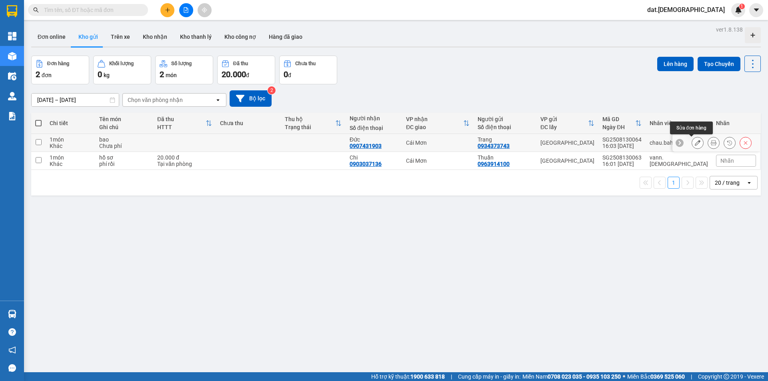
click at [711, 142] on icon at bounding box center [714, 143] width 6 height 6
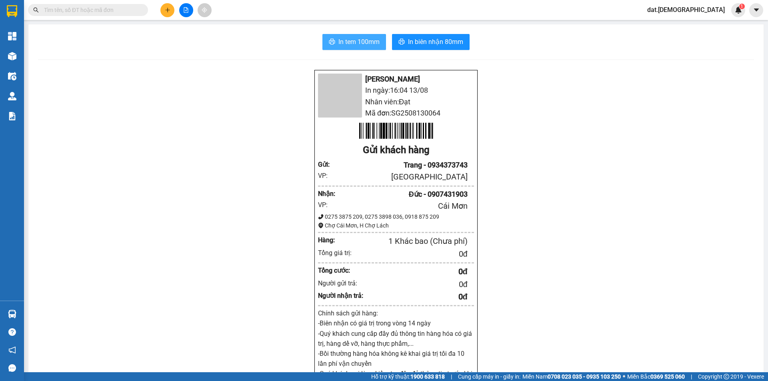
click at [355, 38] on span "In tem 100mm" at bounding box center [358, 42] width 41 height 10
click at [230, 215] on div "Bá Hải In ngày: 16:04 13/08 Nhân viên: Đạt Mã đơn: SG2508130064 Gửi khách hàng …" at bounding box center [396, 344] width 716 height 548
click at [360, 45] on span "In tem 100mm" at bounding box center [358, 42] width 41 height 10
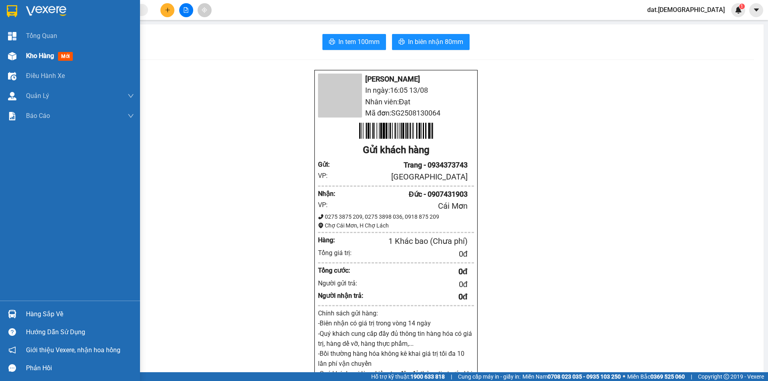
click at [66, 54] on span "mới" at bounding box center [65, 56] width 15 height 9
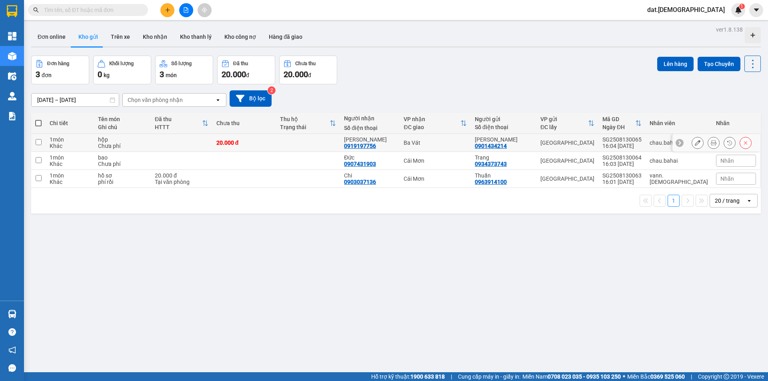
click at [711, 142] on icon at bounding box center [714, 143] width 6 height 6
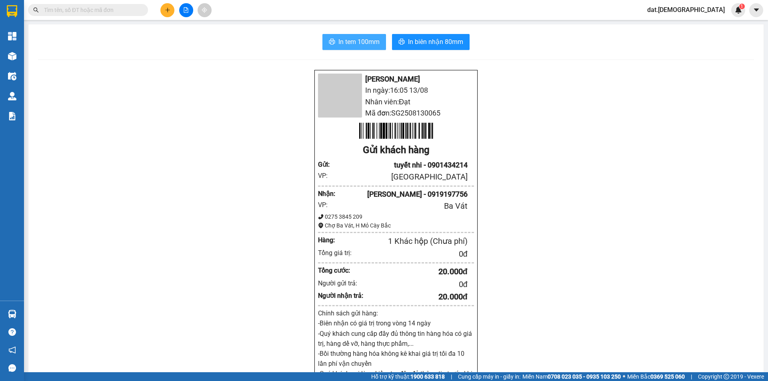
click at [350, 44] on span "In tem 100mm" at bounding box center [358, 42] width 41 height 10
click at [435, 44] on span "In biên nhận 80mm" at bounding box center [435, 42] width 55 height 10
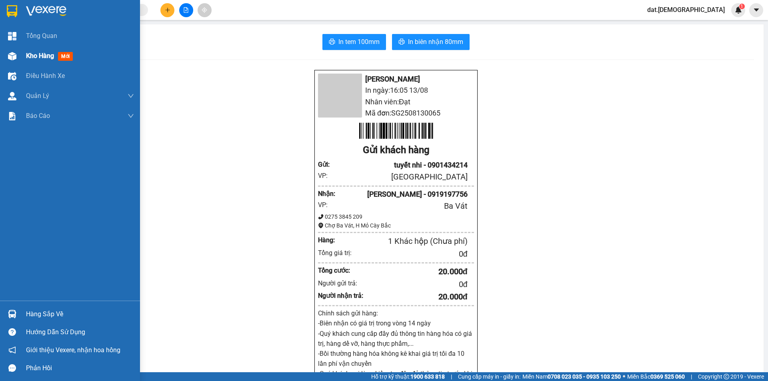
click at [69, 55] on span "mới" at bounding box center [65, 56] width 15 height 9
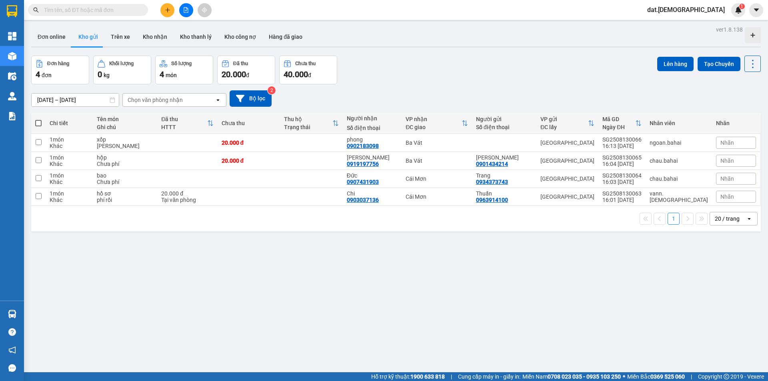
click at [204, 97] on div "Chọn văn phòng nhận" at bounding box center [169, 100] width 92 height 13
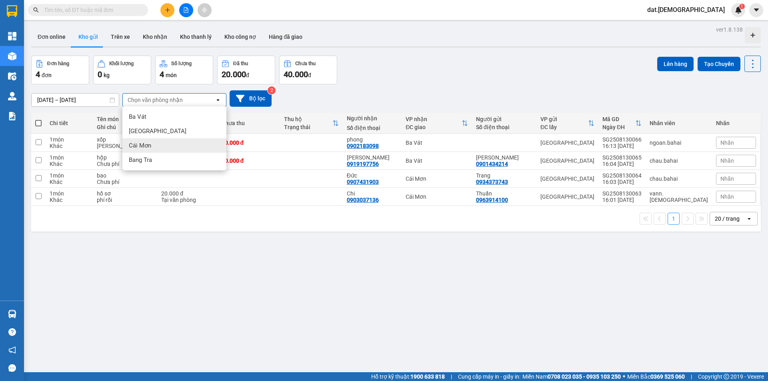
click at [175, 150] on div "Cái Mơn" at bounding box center [174, 145] width 104 height 14
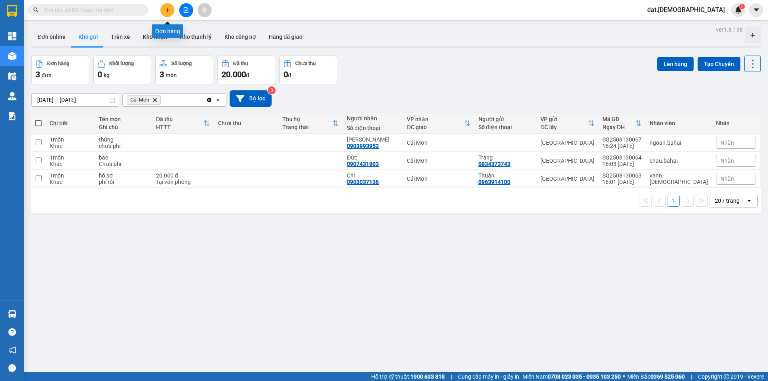
click at [169, 7] on button at bounding box center [167, 10] width 14 height 14
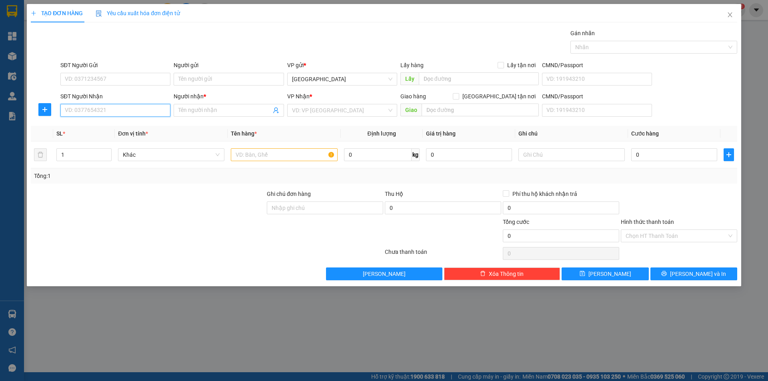
click at [159, 106] on input "SĐT Người Nhận" at bounding box center [115, 110] width 110 height 13
click at [731, 14] on icon "close" at bounding box center [730, 15] width 6 height 6
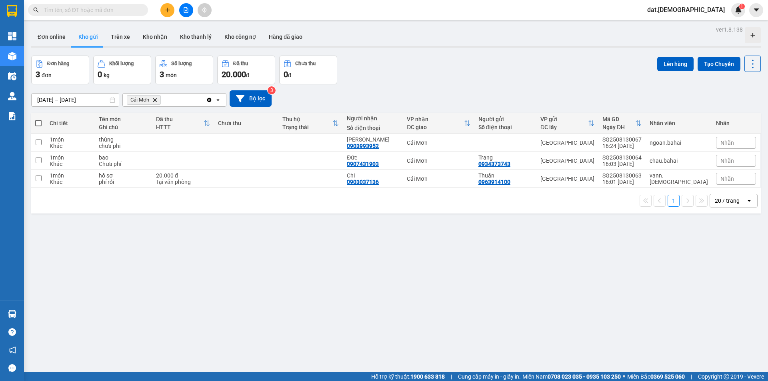
click at [110, 11] on input "text" at bounding box center [91, 10] width 94 height 9
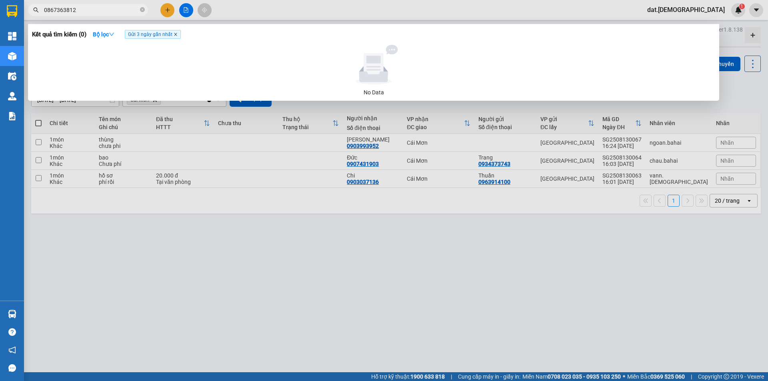
type input "0867363812"
click at [174, 34] on span "Gửi 3 ngày gần nhất" at bounding box center [153, 34] width 56 height 9
click at [177, 33] on icon "close" at bounding box center [176, 34] width 4 height 4
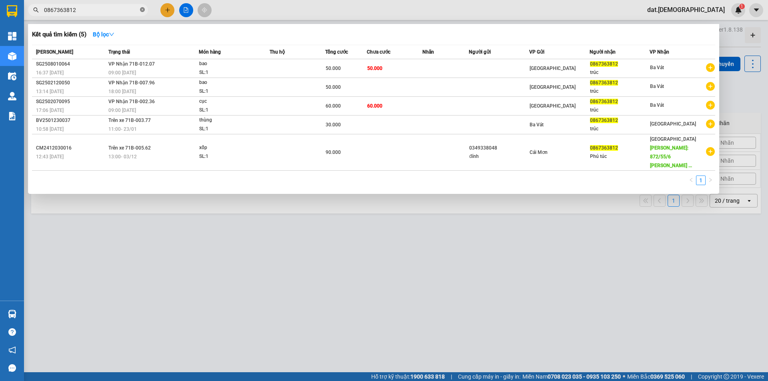
click at [144, 10] on icon "close-circle" at bounding box center [142, 9] width 5 height 5
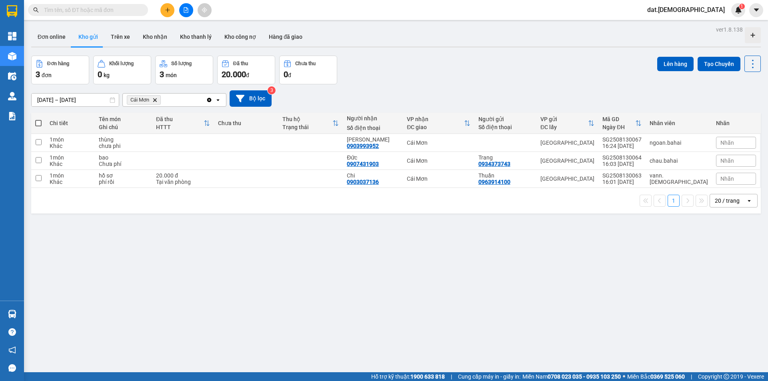
click at [36, 122] on span at bounding box center [38, 123] width 6 height 6
click at [38, 119] on input "checkbox" at bounding box center [38, 119] width 0 height 0
checkbox input "true"
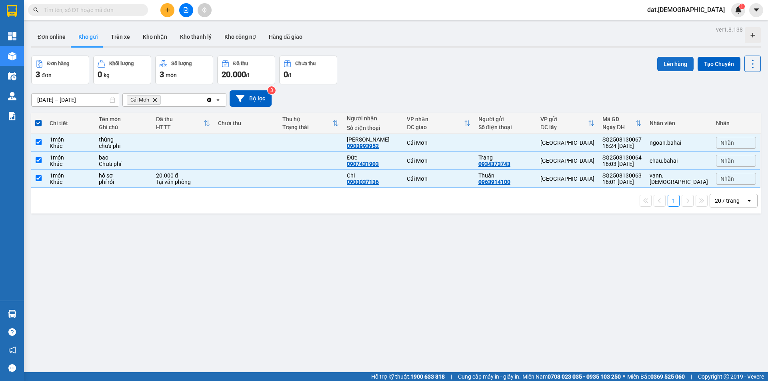
click at [679, 60] on button "Lên hàng" at bounding box center [675, 64] width 36 height 14
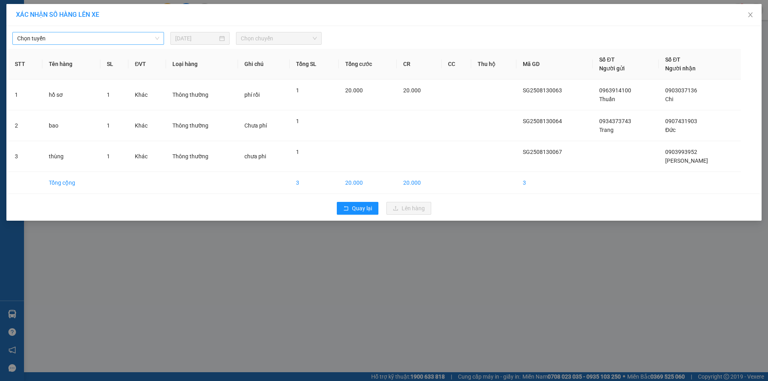
click at [69, 38] on span "Chọn tuyến" at bounding box center [88, 38] width 142 height 12
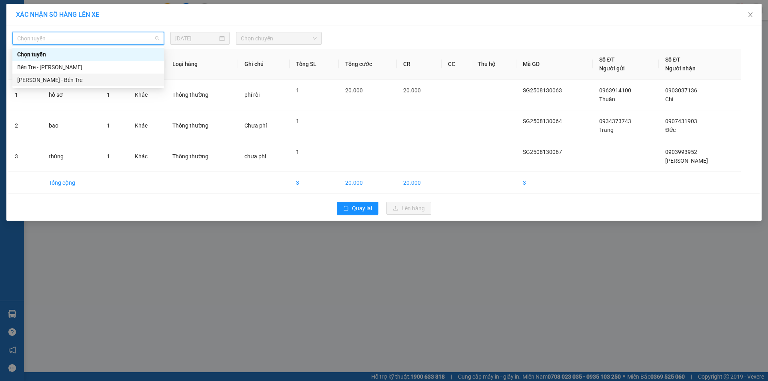
click at [64, 79] on div "Hồ Chí Minh - Bến Tre" at bounding box center [88, 80] width 142 height 9
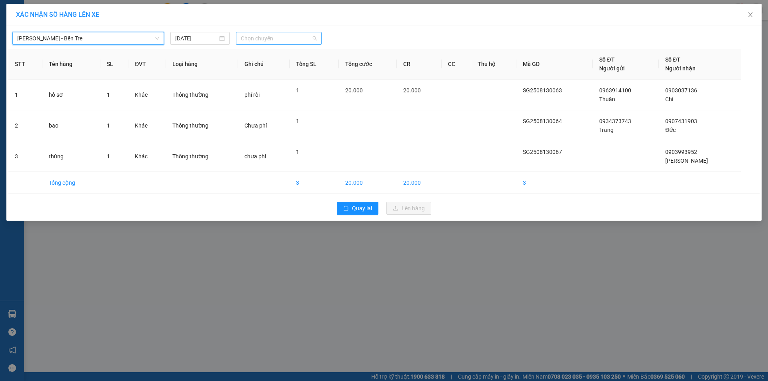
click at [283, 41] on span "Chọn chuyến" at bounding box center [279, 38] width 76 height 12
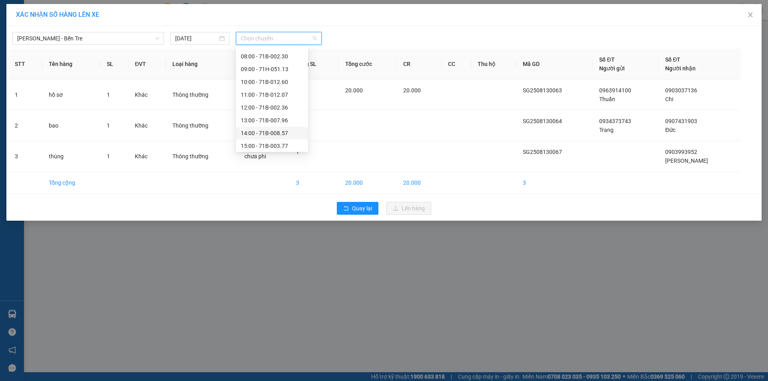
scroll to position [80, 0]
click at [264, 140] on div "17:00" at bounding box center [272, 140] width 62 height 9
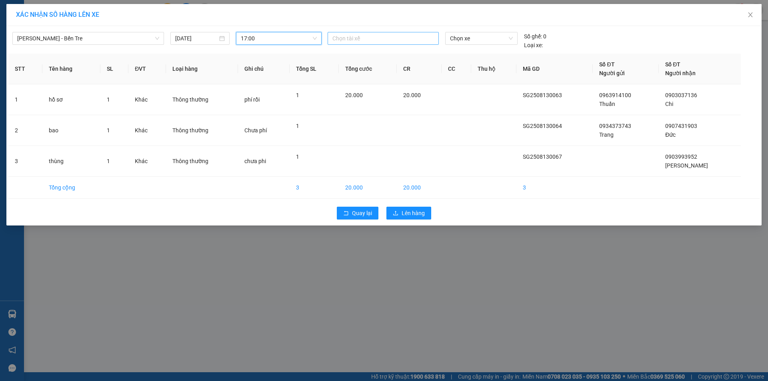
click at [356, 33] on div "Chọn tài xế" at bounding box center [383, 38] width 111 height 13
type input "duy"
click at [351, 64] on div "Duy Nhỏ" at bounding box center [387, 67] width 110 height 9
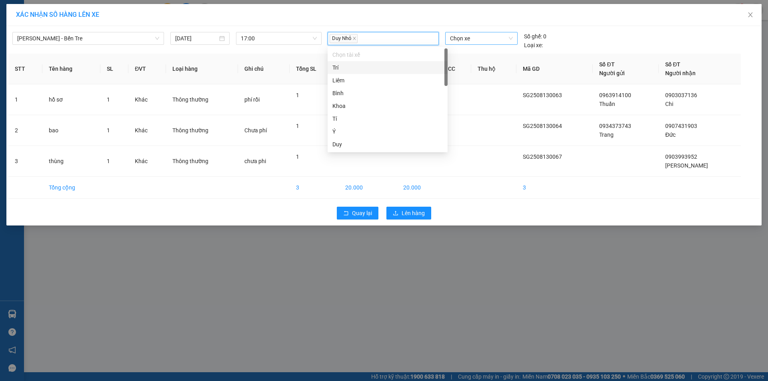
click at [485, 34] on span "Chọn xe" at bounding box center [481, 38] width 62 height 12
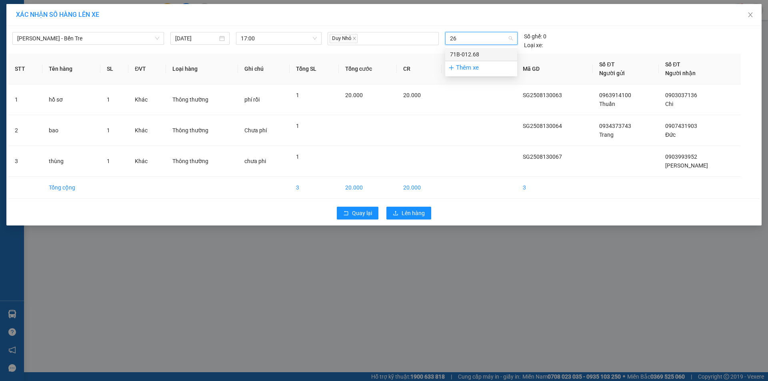
type input "268"
click at [475, 55] on div "71B-012.68" at bounding box center [481, 54] width 62 height 9
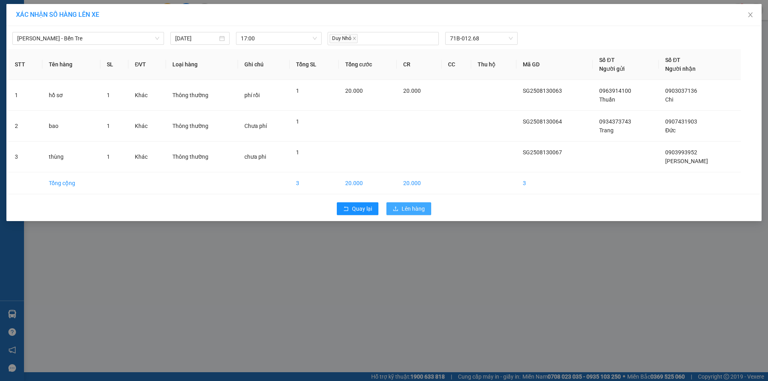
click at [413, 212] on span "Lên hàng" at bounding box center [413, 208] width 23 height 9
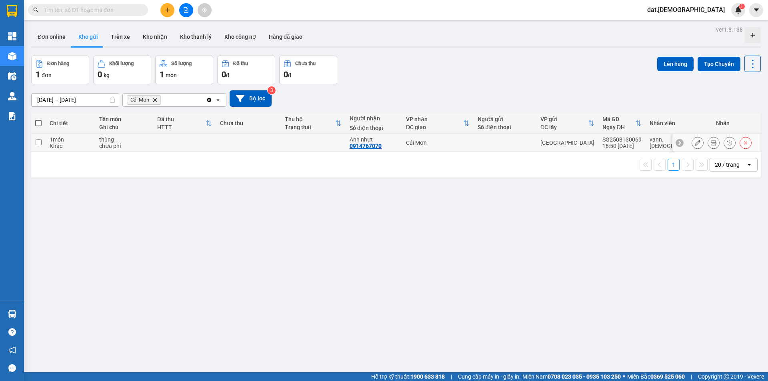
click at [439, 138] on td "Cái Mơn" at bounding box center [438, 143] width 72 height 18
checkbox input "true"
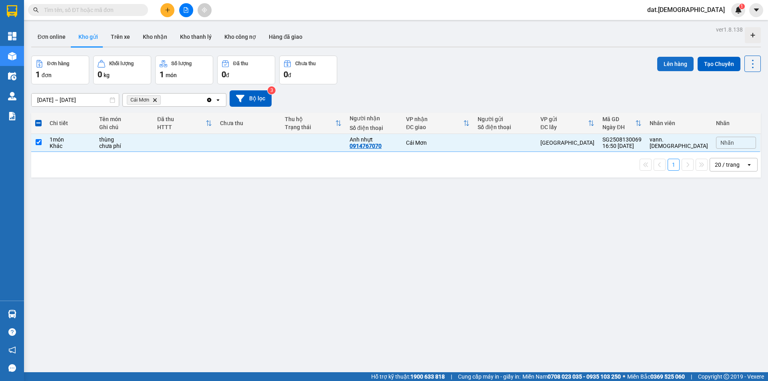
click at [665, 58] on button "Lên hàng" at bounding box center [675, 64] width 36 height 14
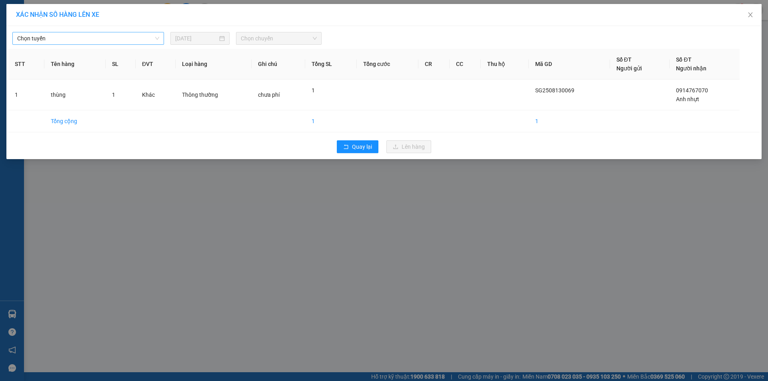
click at [114, 35] on span "Chọn tuyến" at bounding box center [88, 38] width 142 height 12
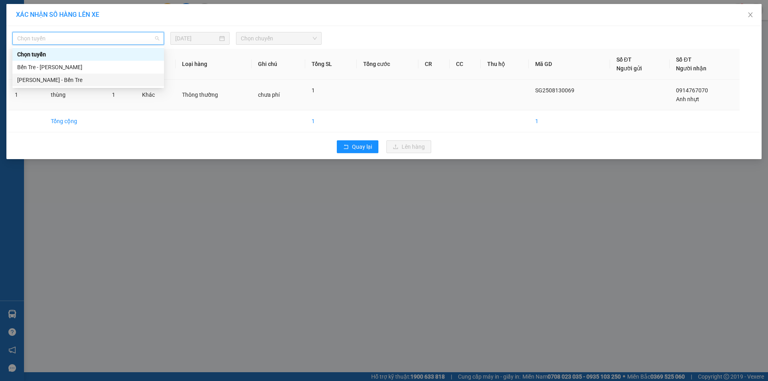
click at [69, 80] on div "Hồ Chí Minh - Bến Tre" at bounding box center [88, 80] width 142 height 9
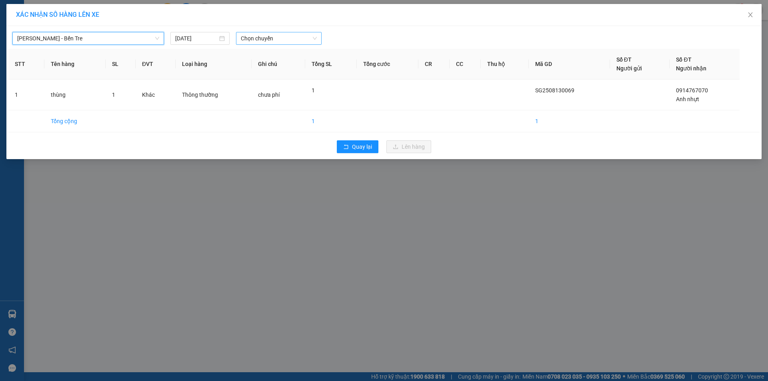
click at [279, 36] on span "Chọn chuyến" at bounding box center [279, 38] width 76 height 12
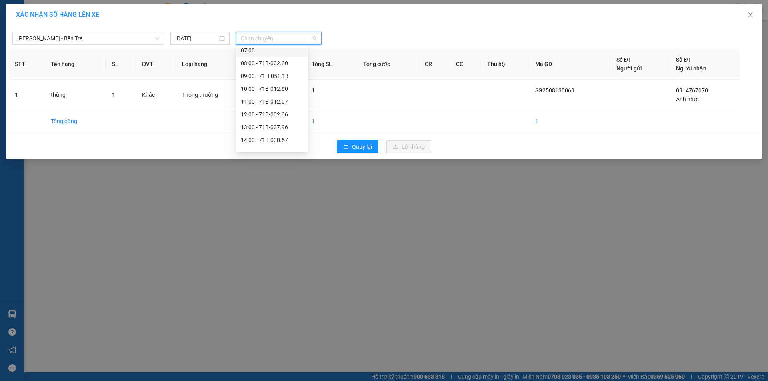
scroll to position [90, 0]
click at [264, 128] on div "17:00 - 71B-012.68" at bounding box center [272, 131] width 62 height 9
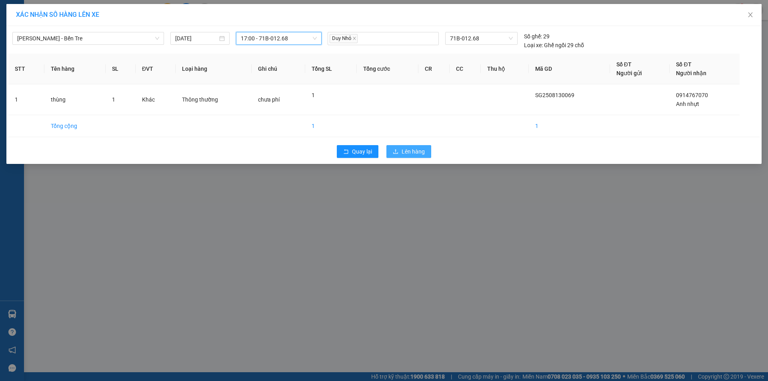
click at [413, 151] on span "Lên hàng" at bounding box center [413, 151] width 23 height 9
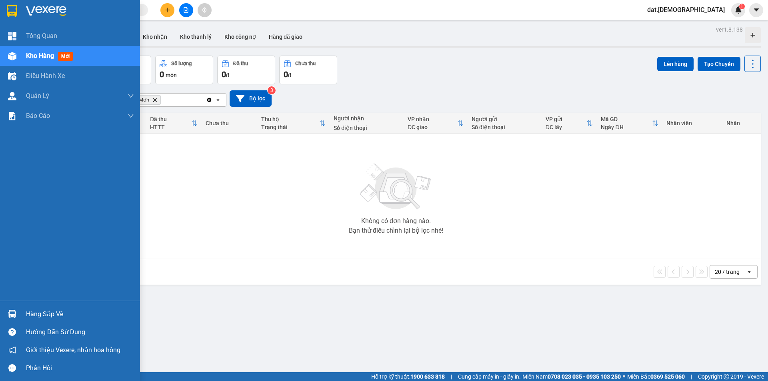
drag, startPoint x: 9, startPoint y: 10, endPoint x: 16, endPoint y: 15, distance: 8.9
click at [9, 10] on img at bounding box center [12, 11] width 10 height 12
click at [52, 55] on span "Kho hàng" at bounding box center [40, 56] width 28 height 8
click at [64, 54] on span "mới" at bounding box center [65, 56] width 15 height 9
drag, startPoint x: 65, startPoint y: 60, endPoint x: 110, endPoint y: 57, distance: 44.6
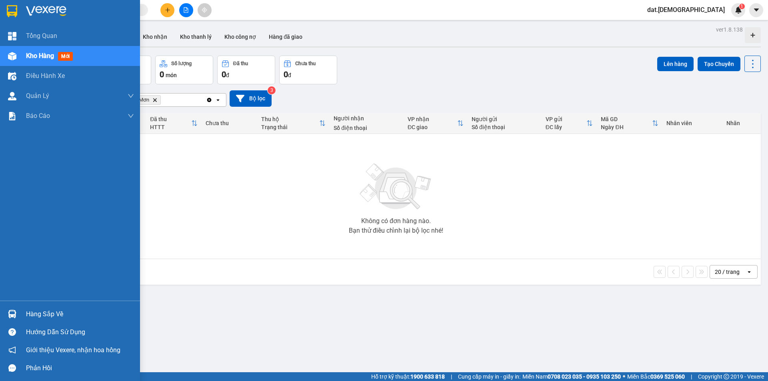
click at [69, 60] on span "mới" at bounding box center [65, 56] width 15 height 9
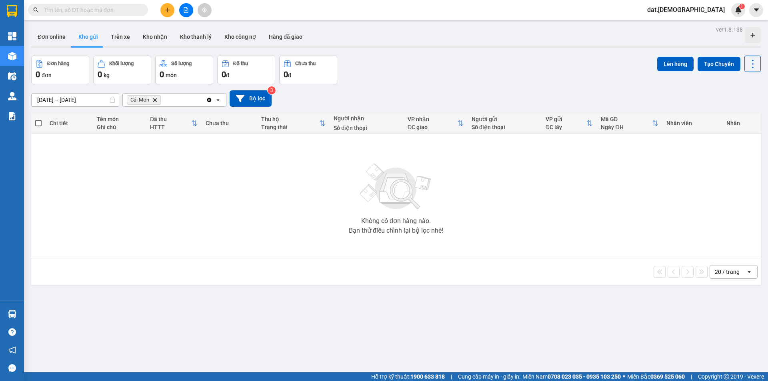
click at [158, 100] on span "Cái Mơn Delete" at bounding box center [144, 100] width 34 height 10
click at [159, 101] on span "Cái Mơn Delete" at bounding box center [144, 100] width 34 height 10
click at [150, 96] on span "Cái Mơn Delete" at bounding box center [144, 100] width 34 height 10
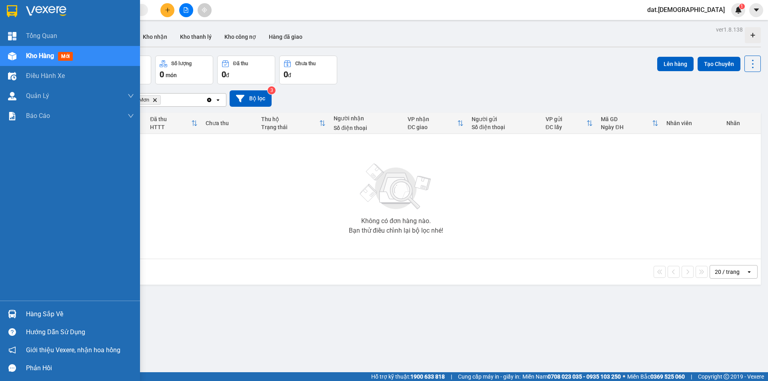
click at [66, 58] on span "mới" at bounding box center [65, 56] width 15 height 9
drag, startPoint x: 128, startPoint y: 53, endPoint x: 304, endPoint y: 114, distance: 185.9
click at [182, 69] on section "Kết quả tìm kiếm ( 0 ) Bộ lọc No Data dat.bahai 1 Tổng Quan Kho hàng mới Điều h…" at bounding box center [384, 190] width 768 height 381
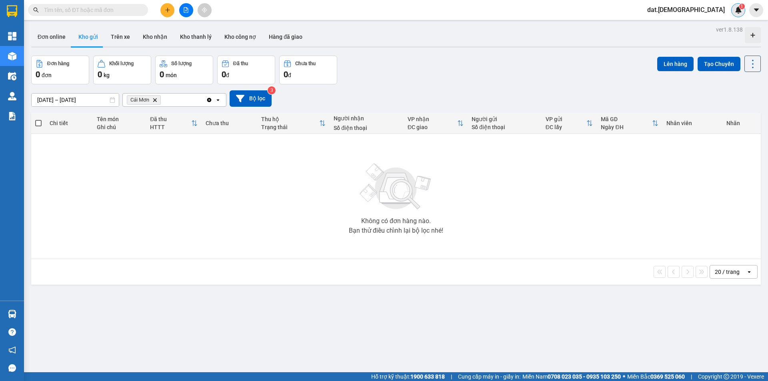
click at [739, 9] on img at bounding box center [738, 9] width 7 height 7
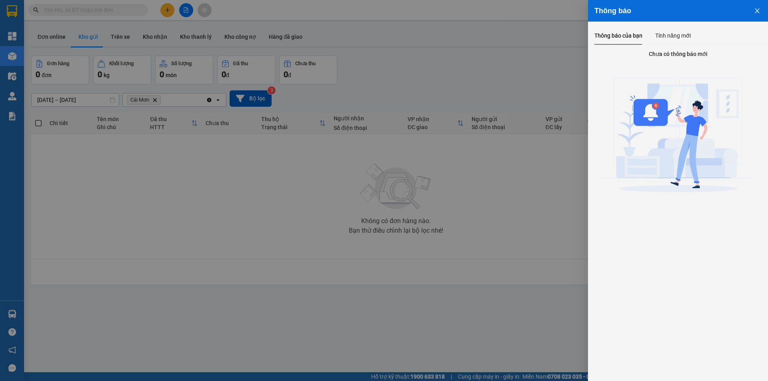
drag, startPoint x: 758, startPoint y: 6, endPoint x: 757, endPoint y: 10, distance: 4.6
click at [757, 10] on button "Close" at bounding box center [758, 10] width 22 height 20
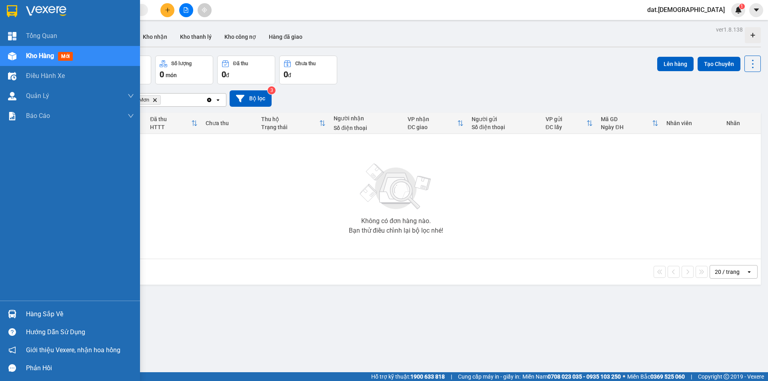
click at [10, 9] on img at bounding box center [12, 11] width 10 height 12
click at [62, 59] on span "mới" at bounding box center [65, 56] width 15 height 9
click at [20, 30] on div "Tổng Quan" at bounding box center [70, 36] width 140 height 20
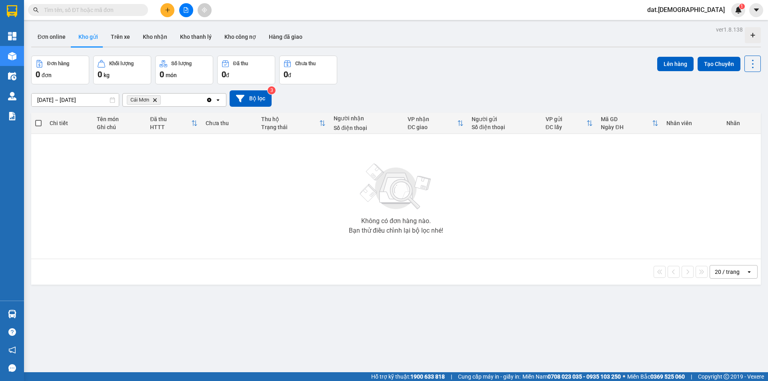
click at [156, 98] on icon "Delete" at bounding box center [154, 100] width 5 height 5
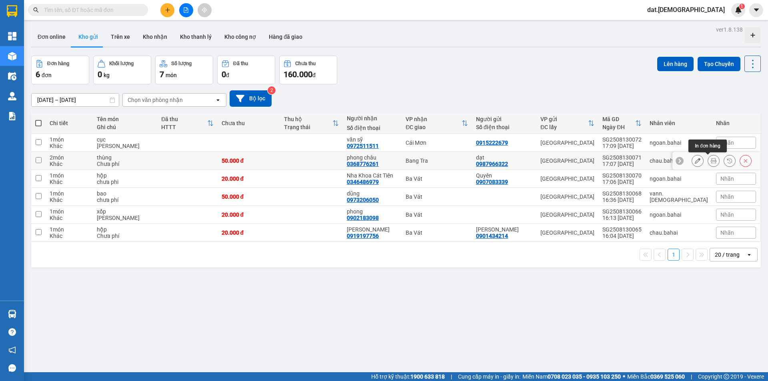
click at [711, 161] on icon at bounding box center [714, 161] width 6 height 6
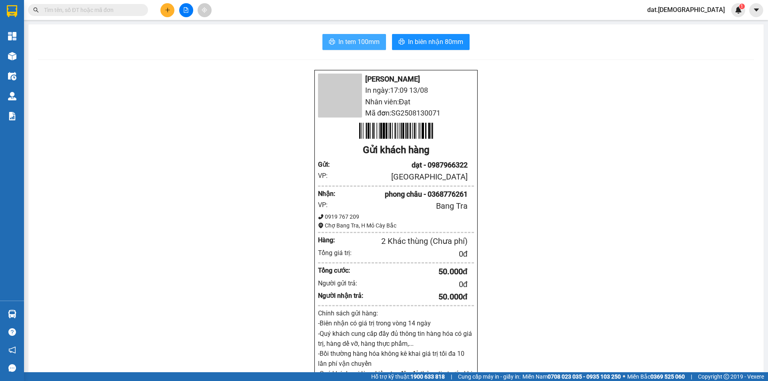
click at [352, 41] on span "In tem 100mm" at bounding box center [358, 42] width 41 height 10
click at [352, 38] on span "In tem 100mm" at bounding box center [358, 42] width 41 height 10
click at [427, 41] on span "In biên nhận 80mm" at bounding box center [435, 42] width 55 height 10
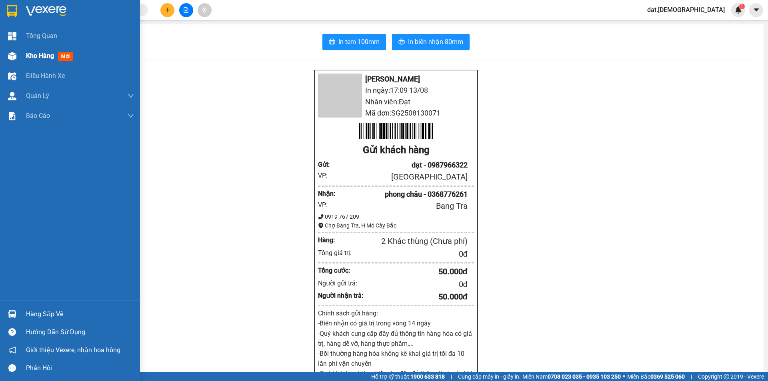
click at [62, 55] on span "mới" at bounding box center [65, 56] width 15 height 9
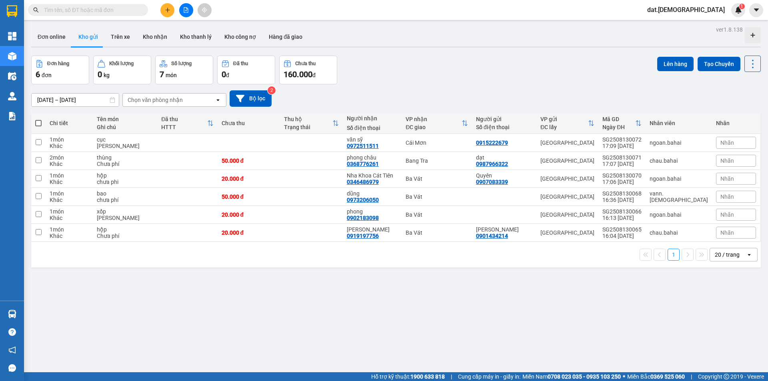
click at [215, 97] on icon "open" at bounding box center [218, 100] width 6 height 6
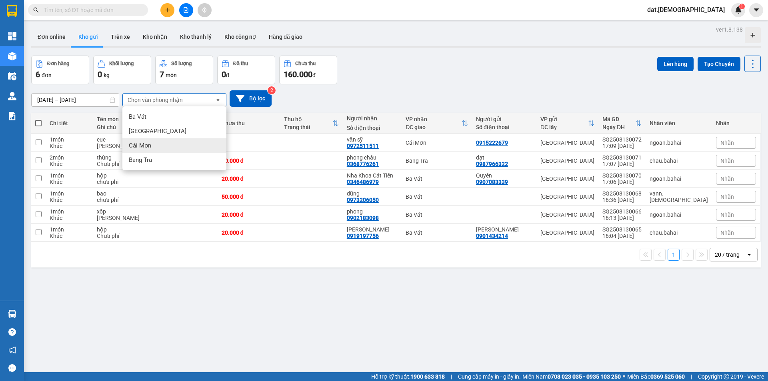
click at [153, 144] on div "Cái Mơn" at bounding box center [174, 145] width 104 height 14
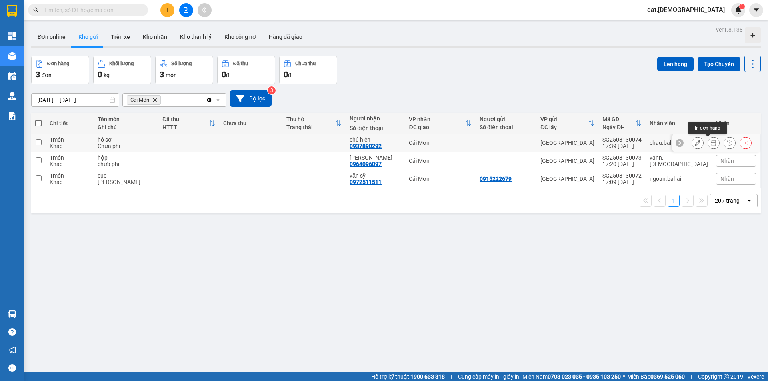
click at [711, 141] on icon at bounding box center [714, 143] width 6 height 6
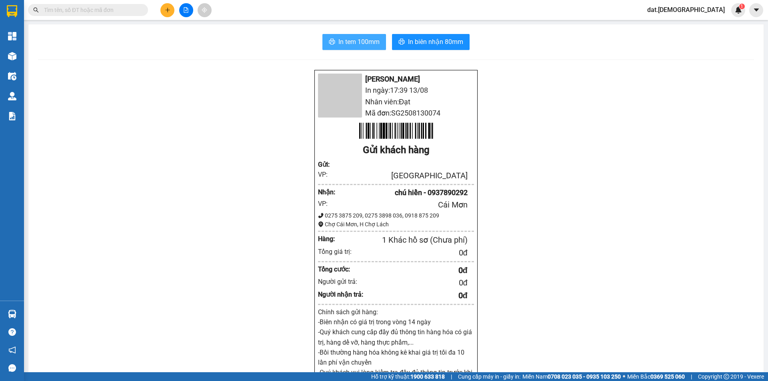
click at [353, 42] on span "In tem 100mm" at bounding box center [358, 42] width 41 height 10
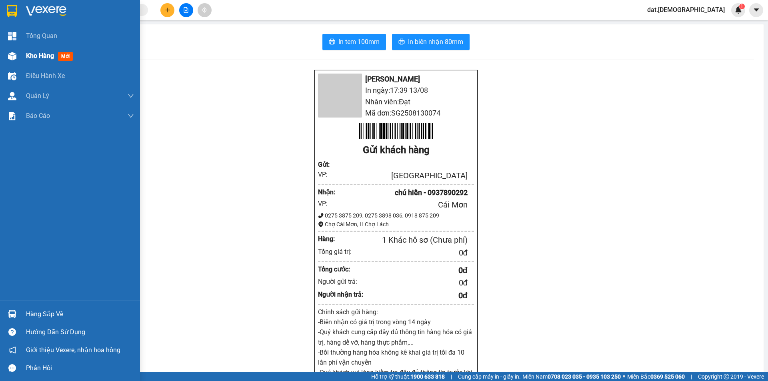
click at [67, 58] on span "mới" at bounding box center [65, 56] width 15 height 9
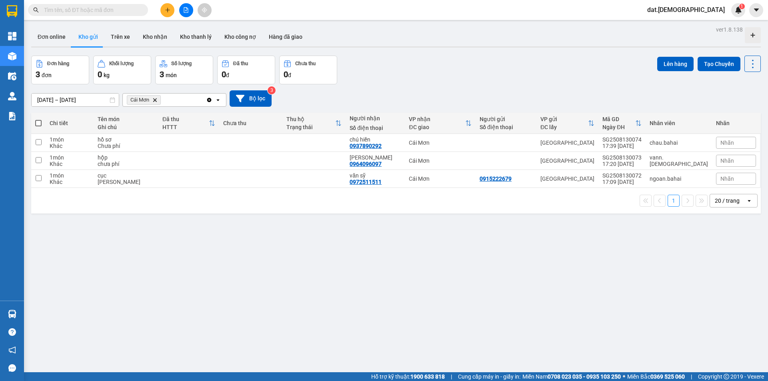
click at [40, 123] on span at bounding box center [38, 123] width 6 height 6
click at [38, 119] on input "checkbox" at bounding box center [38, 119] width 0 height 0
checkbox input "true"
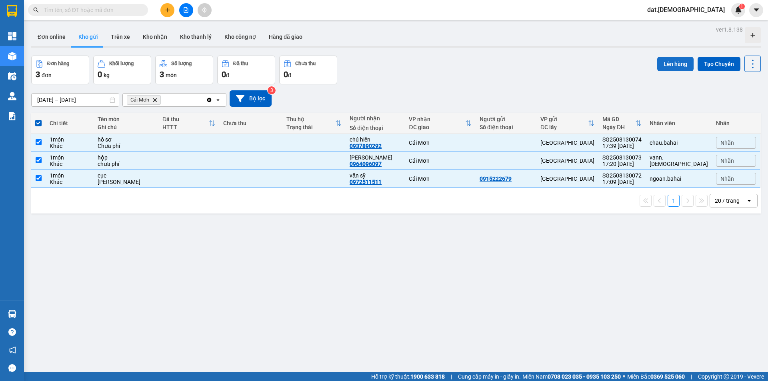
click at [665, 61] on button "Lên hàng" at bounding box center [675, 64] width 36 height 14
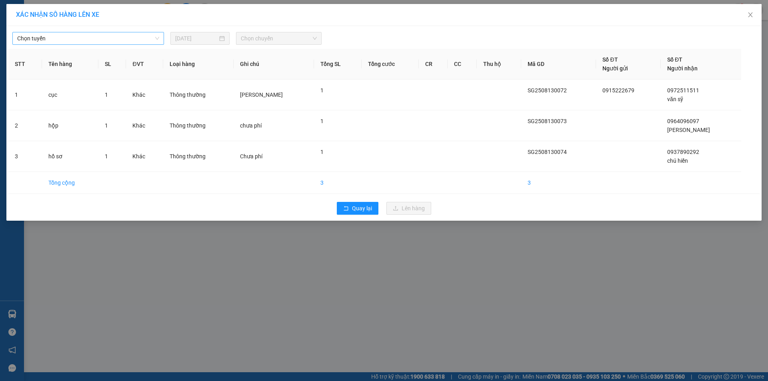
click at [129, 36] on span "Chọn tuyến" at bounding box center [88, 38] width 142 height 12
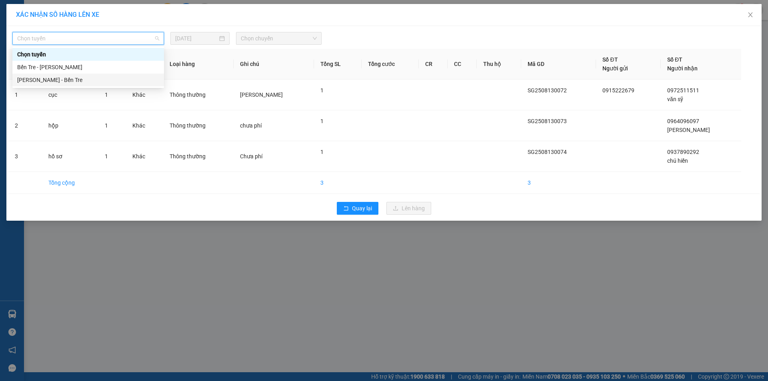
click at [72, 80] on div "[PERSON_NAME] - Bến Tre" at bounding box center [88, 80] width 142 height 9
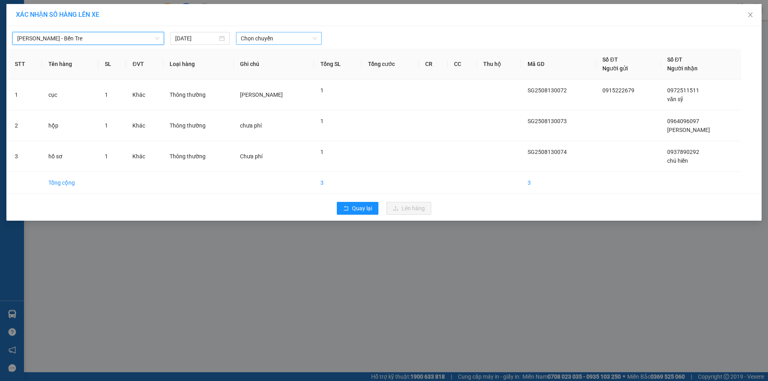
click at [281, 38] on span "Chọn chuyến" at bounding box center [279, 38] width 76 height 12
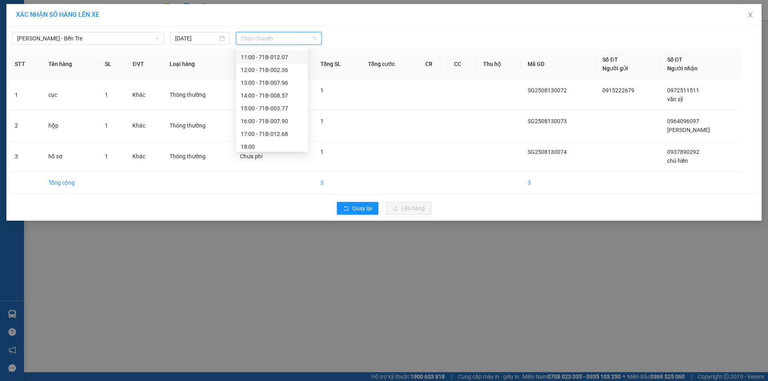
scroll to position [90, 0]
click at [260, 144] on div "18:00" at bounding box center [272, 144] width 62 height 9
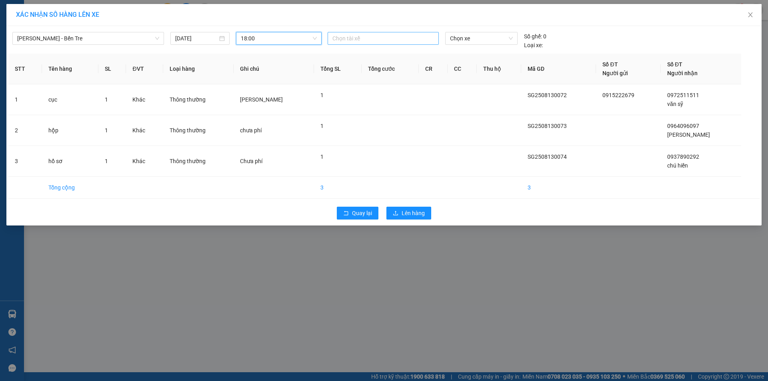
click at [366, 35] on div at bounding box center [383, 39] width 107 height 10
type input "duy"
click at [356, 80] on div "[PERSON_NAME]" at bounding box center [387, 80] width 110 height 9
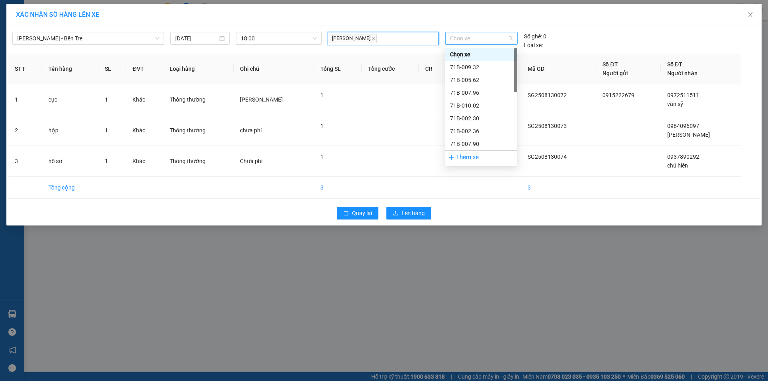
click at [473, 38] on span "Chọn xe" at bounding box center [481, 38] width 62 height 12
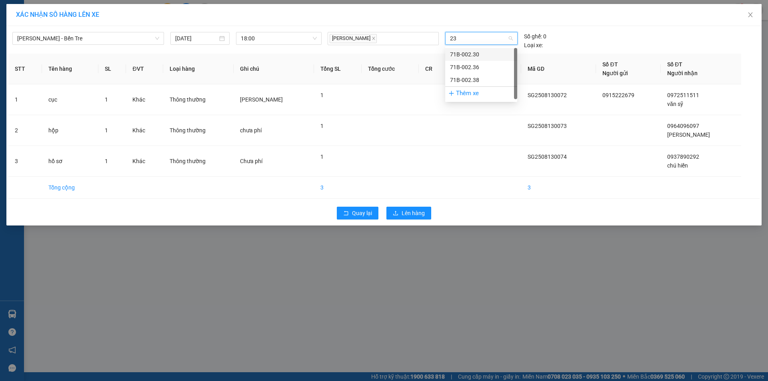
type input "230"
click at [461, 55] on div "71B-002.30" at bounding box center [481, 54] width 62 height 9
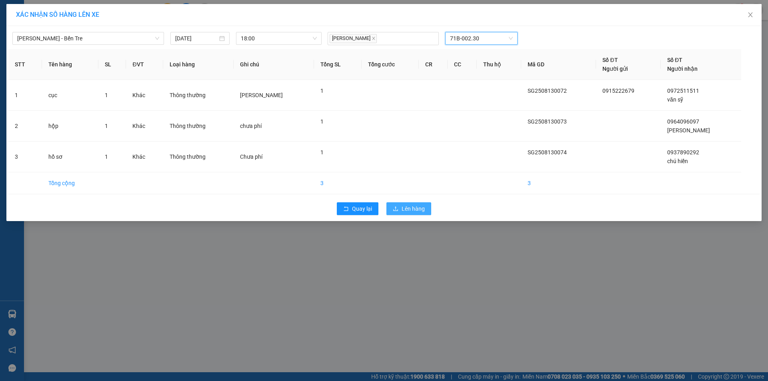
click at [421, 207] on span "Lên hàng" at bounding box center [413, 208] width 23 height 9
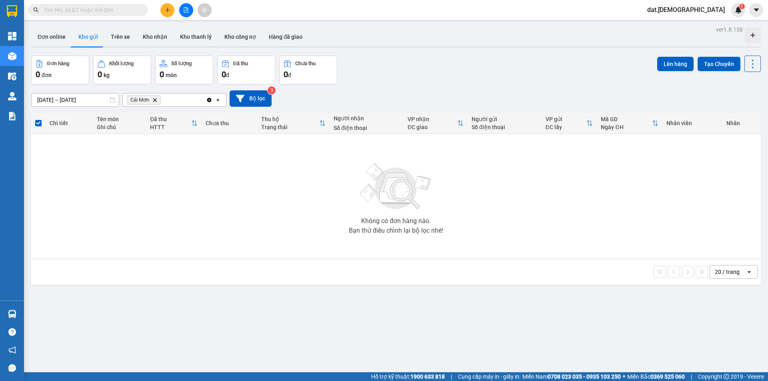
click at [156, 100] on icon "Delete" at bounding box center [154, 100] width 5 height 5
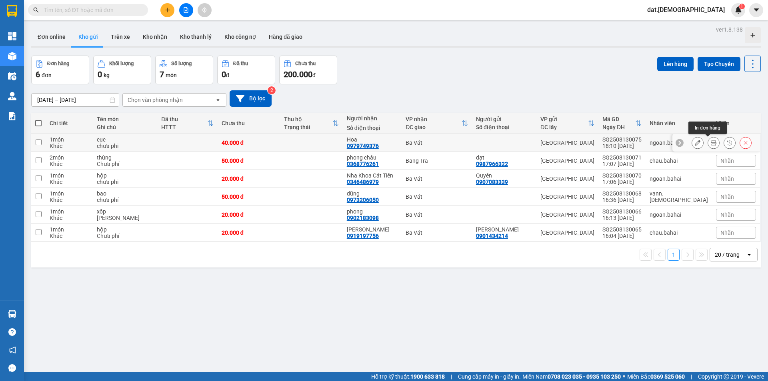
drag, startPoint x: 705, startPoint y: 141, endPoint x: 624, endPoint y: 124, distance: 82.9
click at [708, 140] on button at bounding box center [713, 143] width 11 height 14
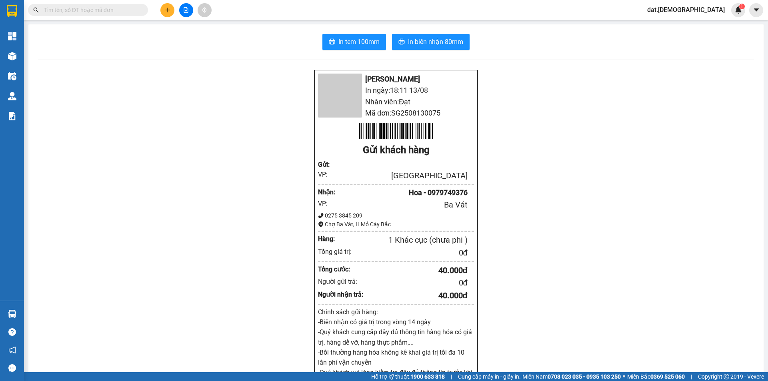
click at [365, 50] on div "In tem 100mm In biên nhận 80mm [PERSON_NAME] In ngày: 18:11 [DATE] Nhân viên: Đ…" at bounding box center [395, 318] width 735 height 589
click at [364, 48] on button "In tem 100mm" at bounding box center [354, 42] width 64 height 16
click at [418, 43] on span "In biên nhận 80mm" at bounding box center [435, 42] width 55 height 10
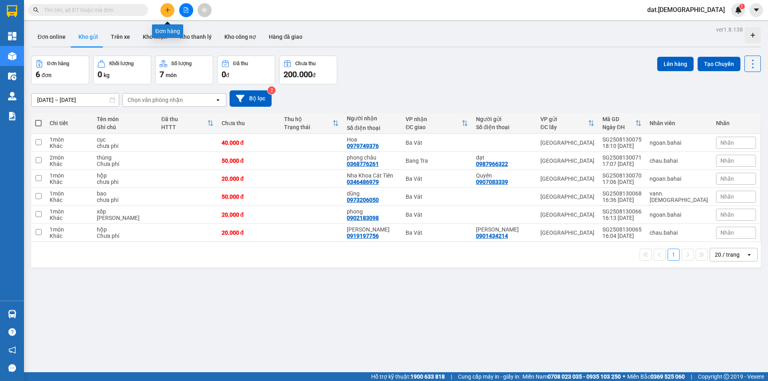
click at [168, 8] on icon "plus" at bounding box center [168, 10] width 6 height 6
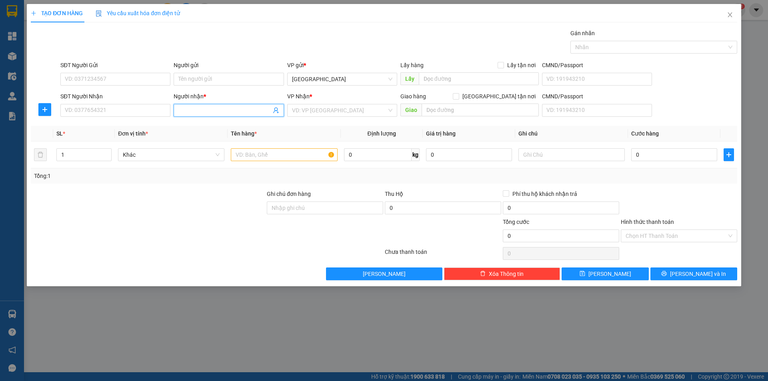
click at [208, 108] on input "Người nhận *" at bounding box center [224, 110] width 92 height 9
click at [252, 111] on input "[PERSON_NAME]" at bounding box center [224, 110] width 92 height 9
click at [234, 106] on span "[PERSON_NAME]" at bounding box center [229, 110] width 110 height 13
click at [223, 119] on div "Người nhận * [PERSON_NAME]" at bounding box center [229, 106] width 110 height 28
click at [225, 110] on input "[PERSON_NAME]" at bounding box center [224, 110] width 92 height 9
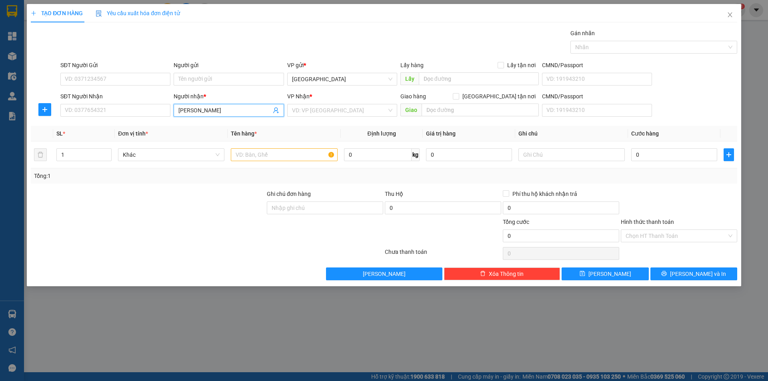
click at [225, 111] on input "[PERSON_NAME]" at bounding box center [224, 110] width 92 height 9
drag, startPoint x: 239, startPoint y: 109, endPoint x: 240, endPoint y: 114, distance: 5.1
click at [239, 110] on input "[PERSON_NAME]" at bounding box center [224, 110] width 92 height 9
click at [254, 111] on input "[PERSON_NAME]" at bounding box center [224, 110] width 92 height 9
click at [210, 113] on input "[PERSON_NAME]" at bounding box center [224, 110] width 92 height 9
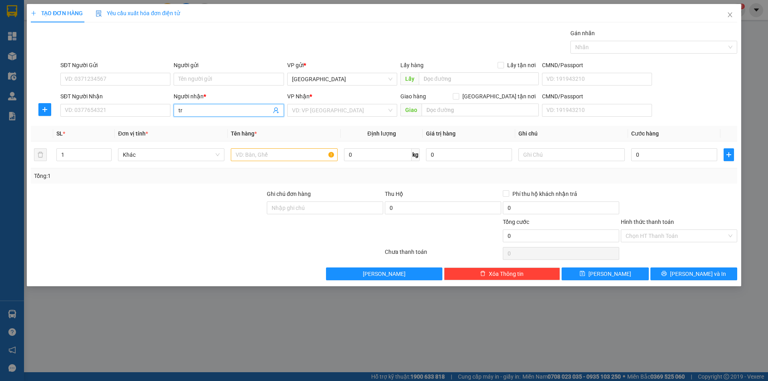
type input "t"
type input "trọng nghĩa"
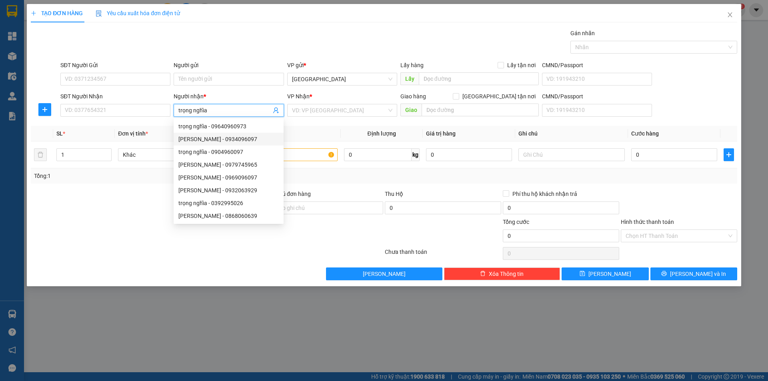
click at [230, 138] on div "[PERSON_NAME] - 0934096097" at bounding box center [228, 139] width 100 height 9
type input "0934096097"
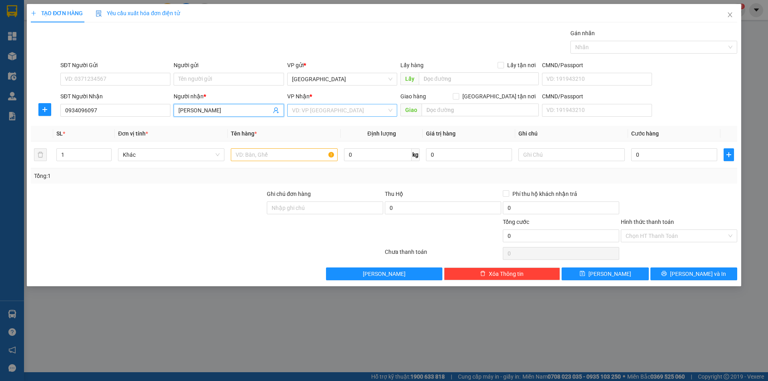
type input "[PERSON_NAME]"
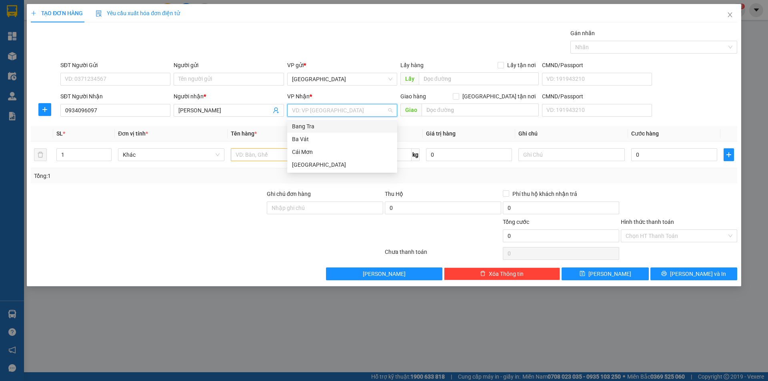
click at [318, 112] on input "search" at bounding box center [339, 110] width 95 height 12
click at [305, 153] on div "Cái Mơn" at bounding box center [342, 152] width 100 height 9
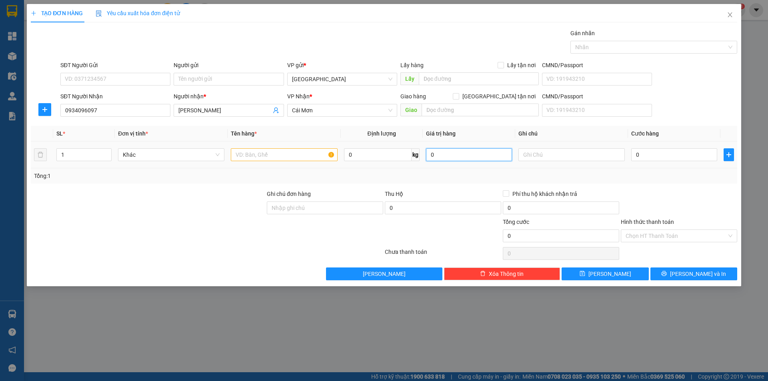
click at [454, 156] on input "0" at bounding box center [469, 154] width 86 height 13
click at [431, 153] on input "0" at bounding box center [469, 154] width 86 height 13
click at [455, 157] on input "2ooooo0" at bounding box center [469, 154] width 86 height 13
type input "2.000.000"
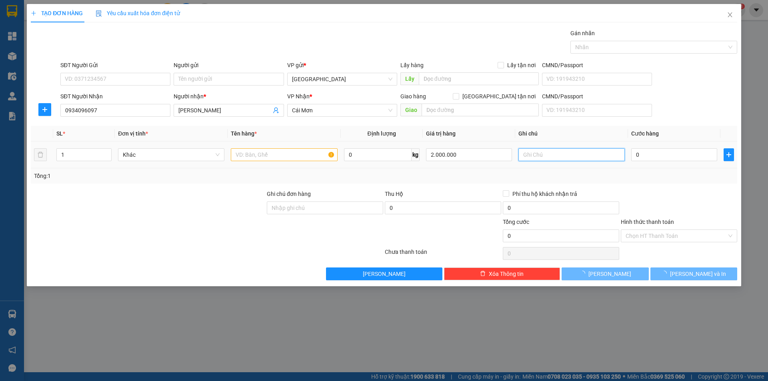
click at [553, 157] on input "text" at bounding box center [572, 154] width 106 height 13
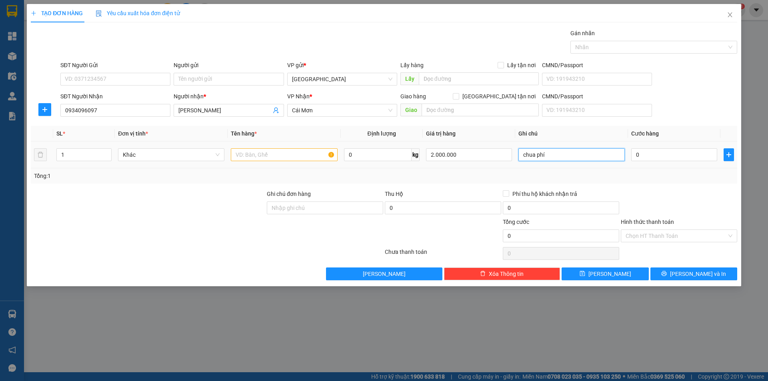
type input "chua phí"
click at [287, 158] on input "text" at bounding box center [284, 154] width 106 height 13
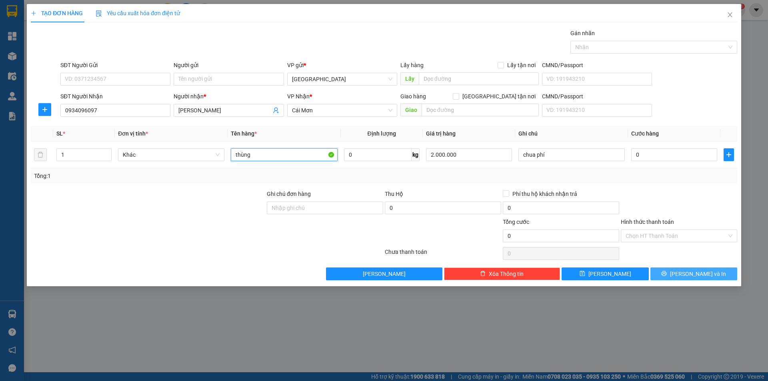
type input "thùng"
click at [709, 279] on button "[PERSON_NAME] và In" at bounding box center [694, 274] width 87 height 13
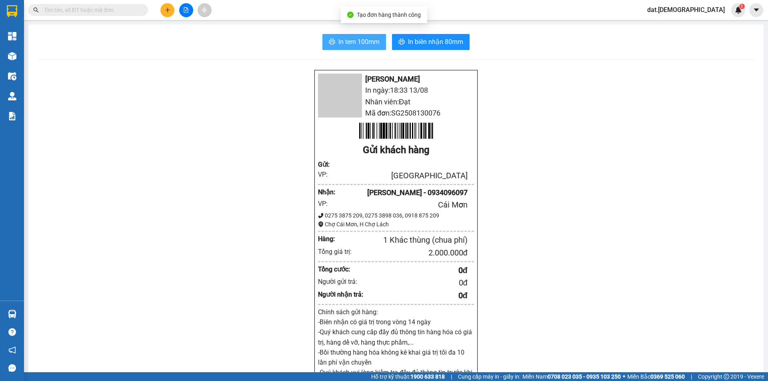
click at [348, 41] on span "In tem 100mm" at bounding box center [358, 42] width 41 height 10
